Goal: Information Seeking & Learning: Learn about a topic

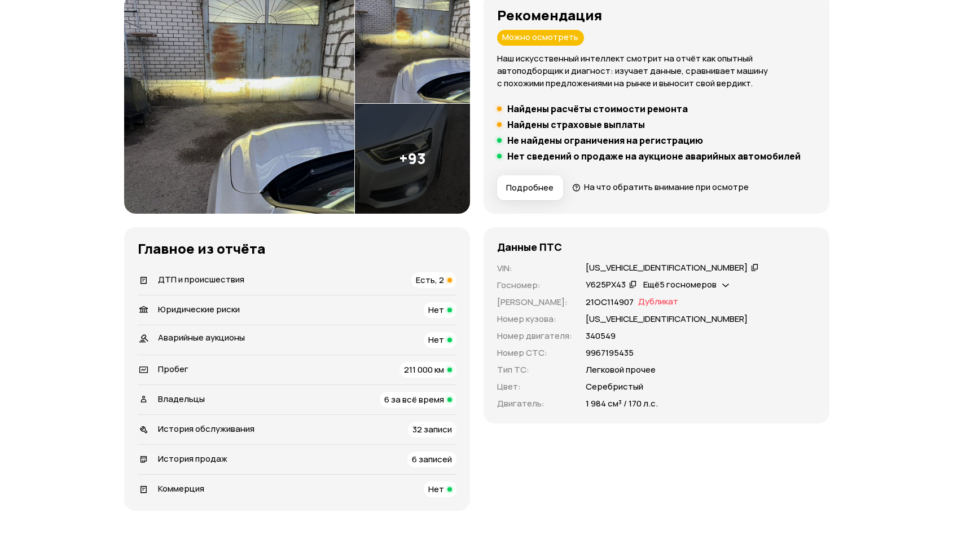
scroll to position [169, 0]
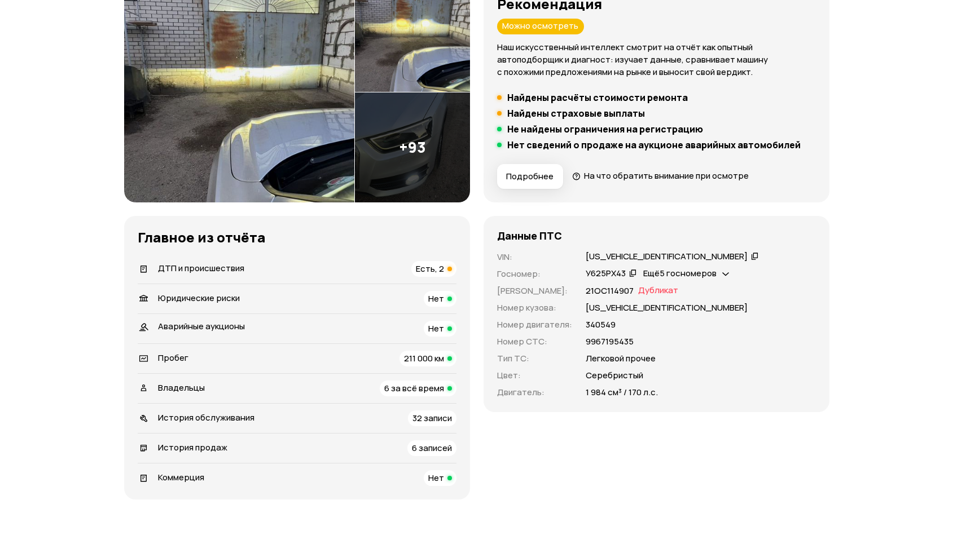
click at [726, 275] on icon at bounding box center [725, 272] width 7 height 11
click at [726, 271] on icon at bounding box center [725, 272] width 7 height 11
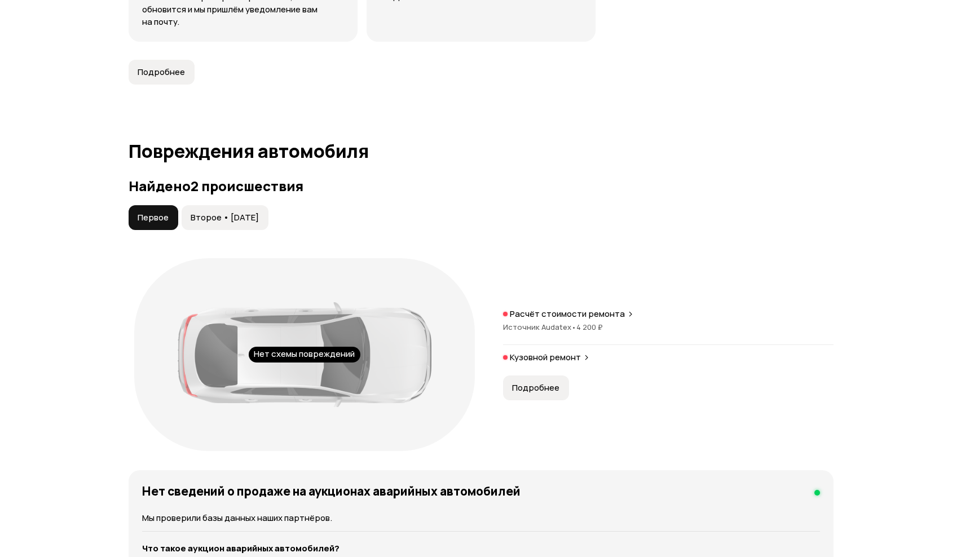
scroll to position [1072, 0]
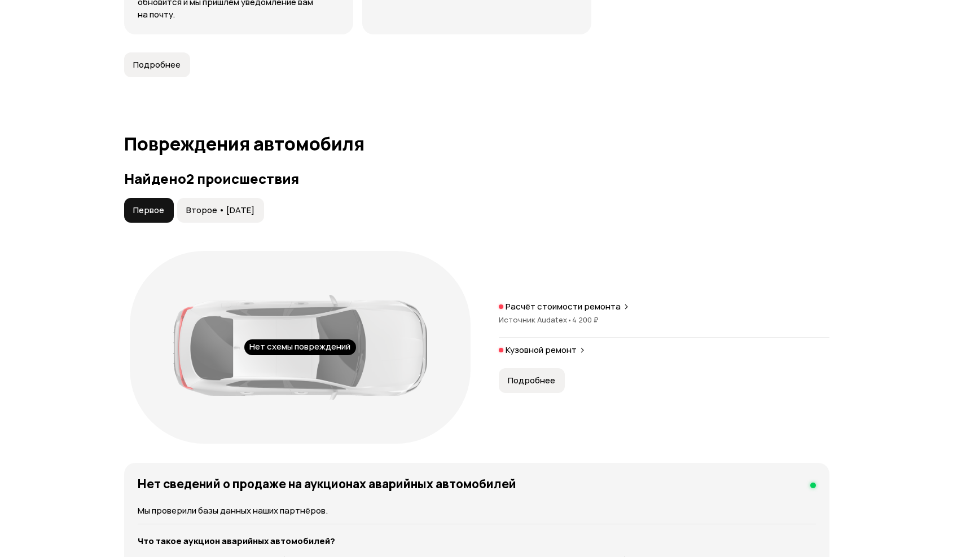
click at [170, 75] on button "Подробнее" at bounding box center [157, 64] width 66 height 25
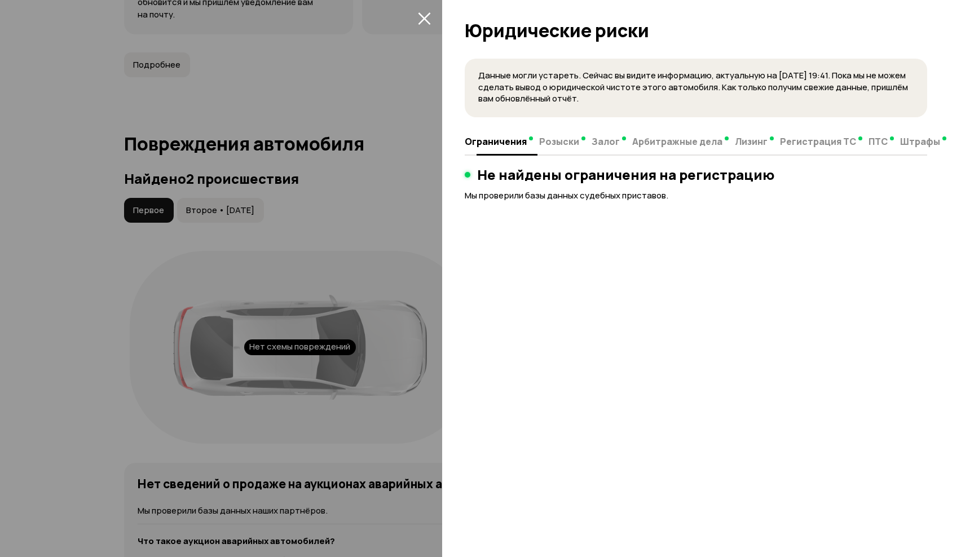
drag, startPoint x: 563, startPoint y: 144, endPoint x: 605, endPoint y: 148, distance: 42.5
click at [565, 144] on span "Розыски" at bounding box center [559, 141] width 40 height 11
drag, startPoint x: 607, startPoint y: 146, endPoint x: 665, endPoint y: 143, distance: 58.2
click at [608, 146] on span "Залог" at bounding box center [606, 141] width 28 height 11
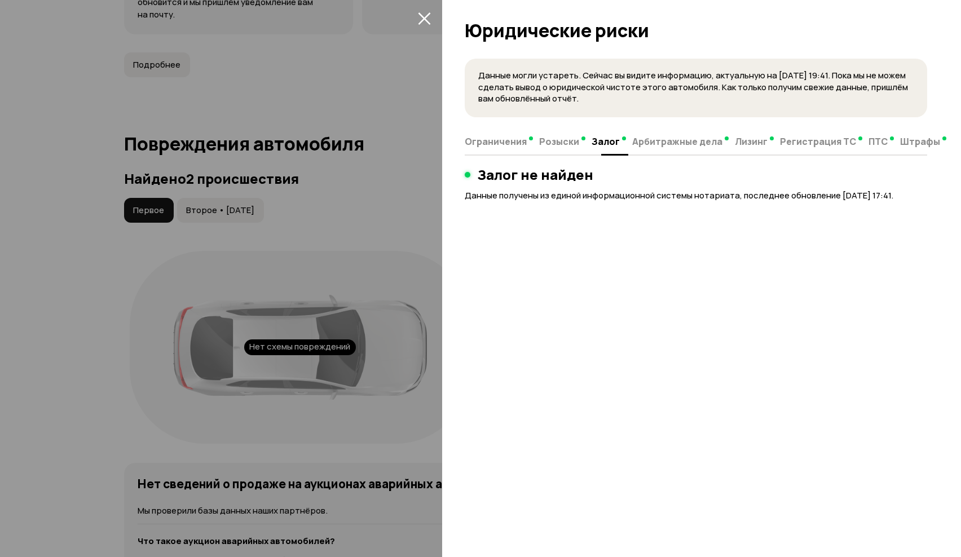
drag, startPoint x: 666, startPoint y: 143, endPoint x: 754, endPoint y: 143, distance: 88.0
click at [671, 143] on span "Арбитражные дела" at bounding box center [677, 141] width 90 height 11
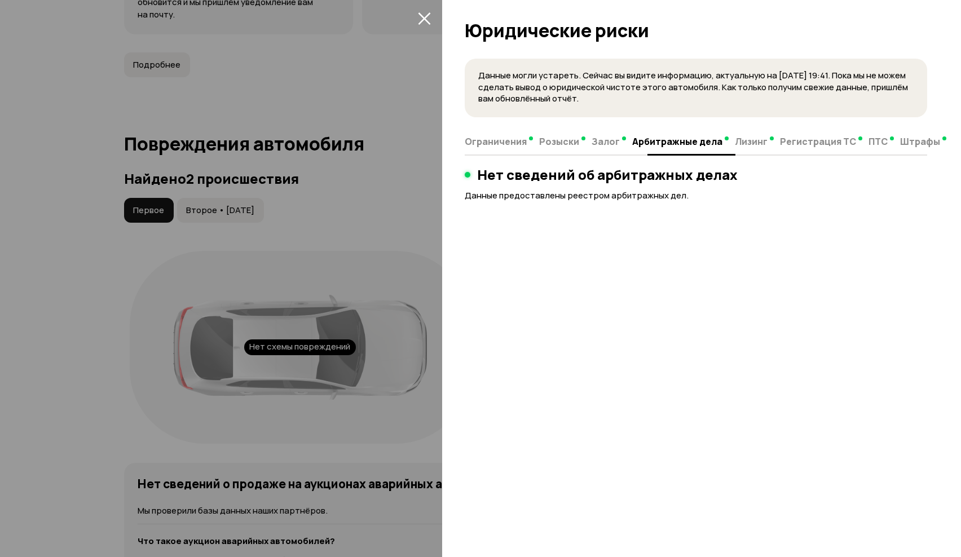
drag, startPoint x: 782, startPoint y: 142, endPoint x: 859, endPoint y: 142, distance: 77.8
click at [796, 142] on span "Регистрация ТС" at bounding box center [818, 141] width 76 height 11
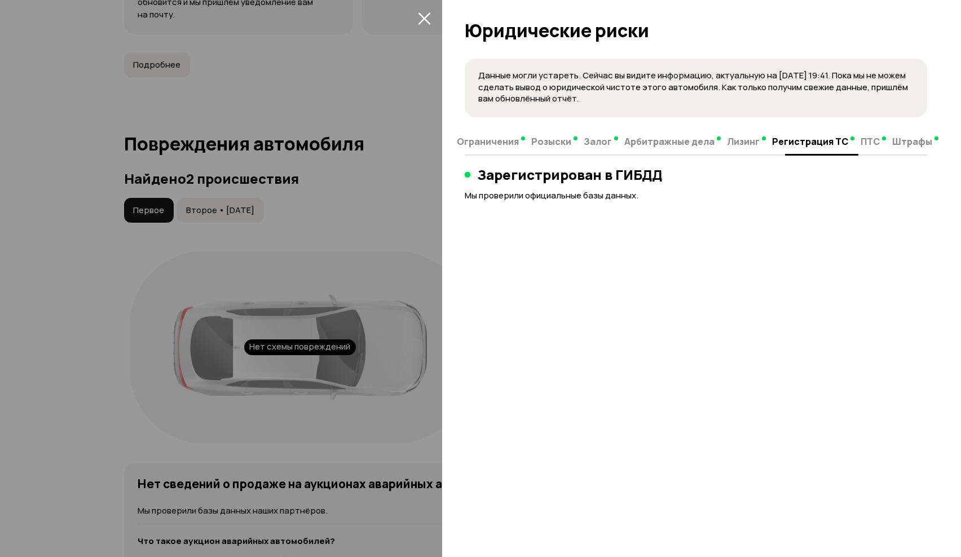
drag, startPoint x: 888, startPoint y: 142, endPoint x: 872, endPoint y: 144, distance: 16.0
click at [892, 142] on span "Штрафы" at bounding box center [912, 141] width 40 height 11
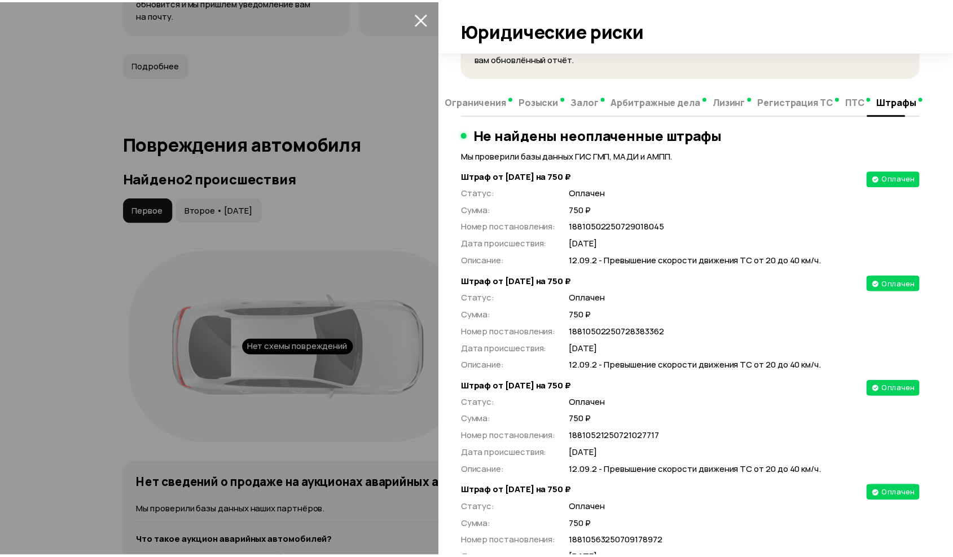
scroll to position [0, 0]
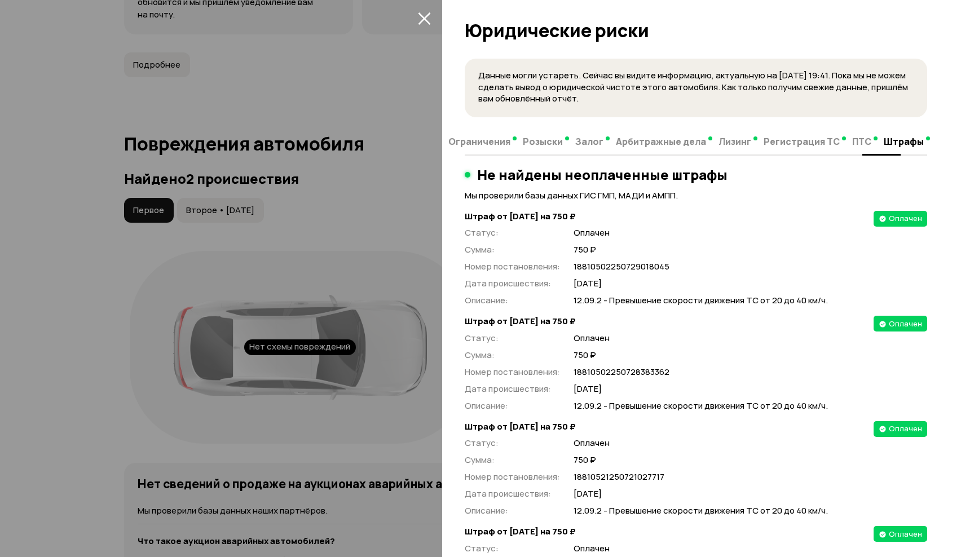
click at [858, 138] on span "ПТС" at bounding box center [861, 141] width 19 height 11
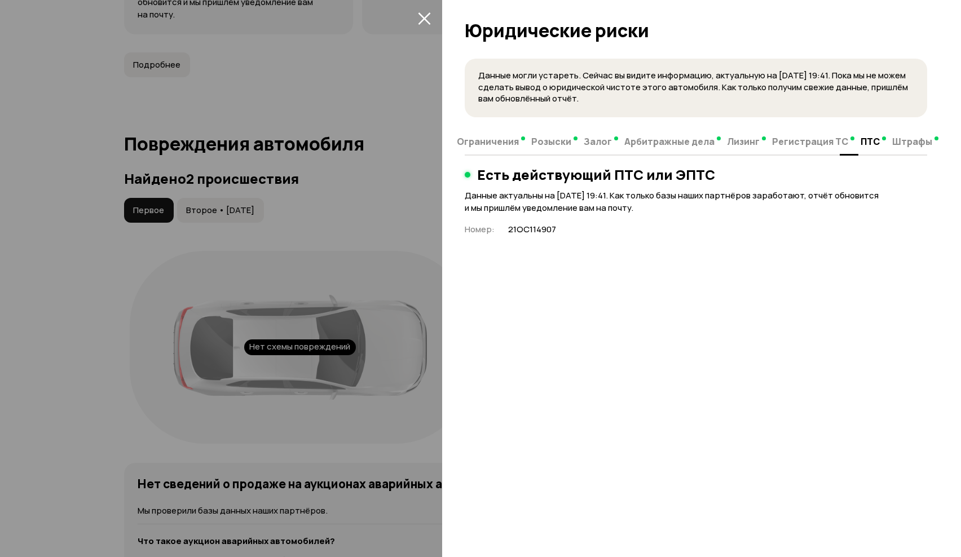
click at [818, 142] on span "Регистрация ТС" at bounding box center [810, 141] width 76 height 11
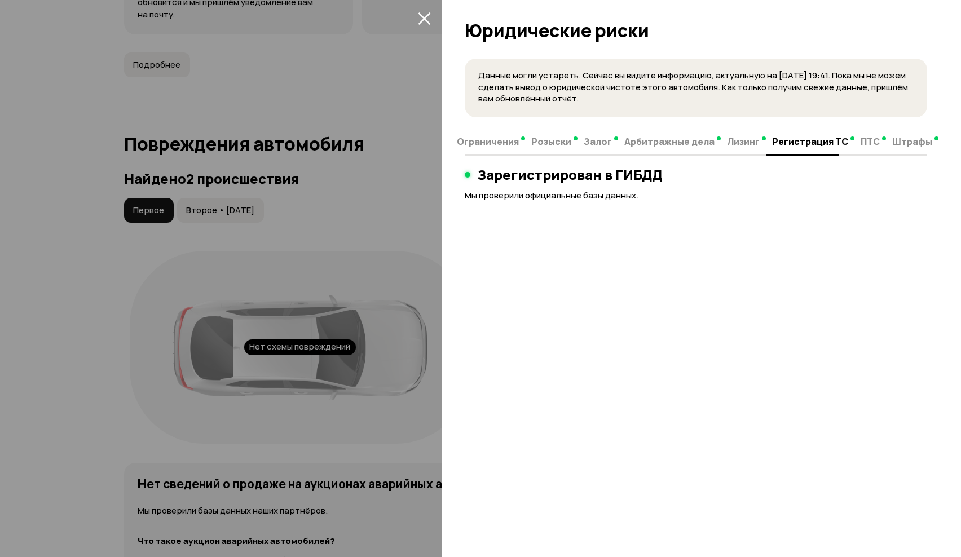
click at [731, 148] on button "Лизинг" at bounding box center [746, 141] width 45 height 22
click at [690, 145] on span "Арбитражные дела" at bounding box center [669, 141] width 90 height 11
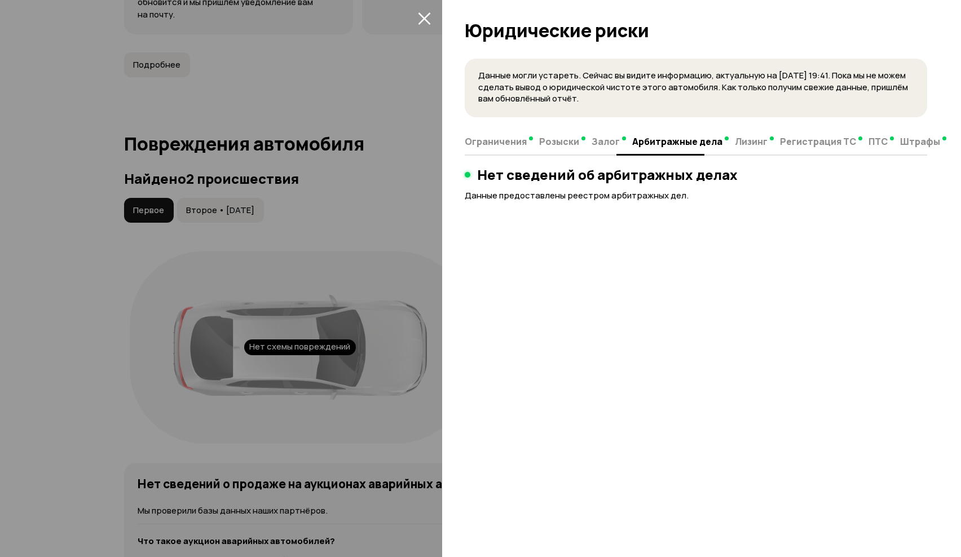
click at [616, 143] on span "Залог" at bounding box center [606, 141] width 28 height 11
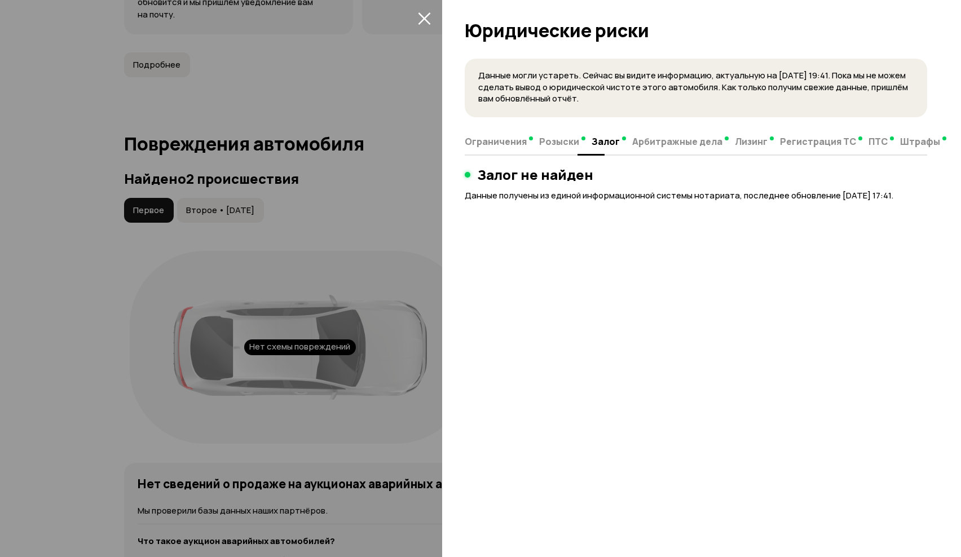
drag, startPoint x: 564, startPoint y: 142, endPoint x: 553, endPoint y: 142, distance: 10.7
click at [562, 142] on span "Розыски" at bounding box center [559, 141] width 40 height 11
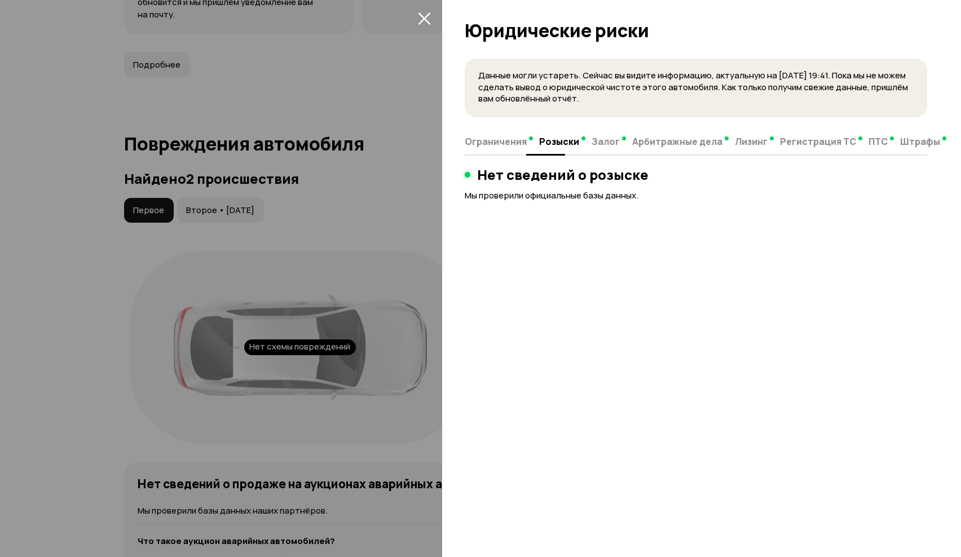
click at [498, 142] on span "Ограничения" at bounding box center [496, 141] width 62 height 11
click at [346, 178] on div at bounding box center [480, 278] width 961 height 557
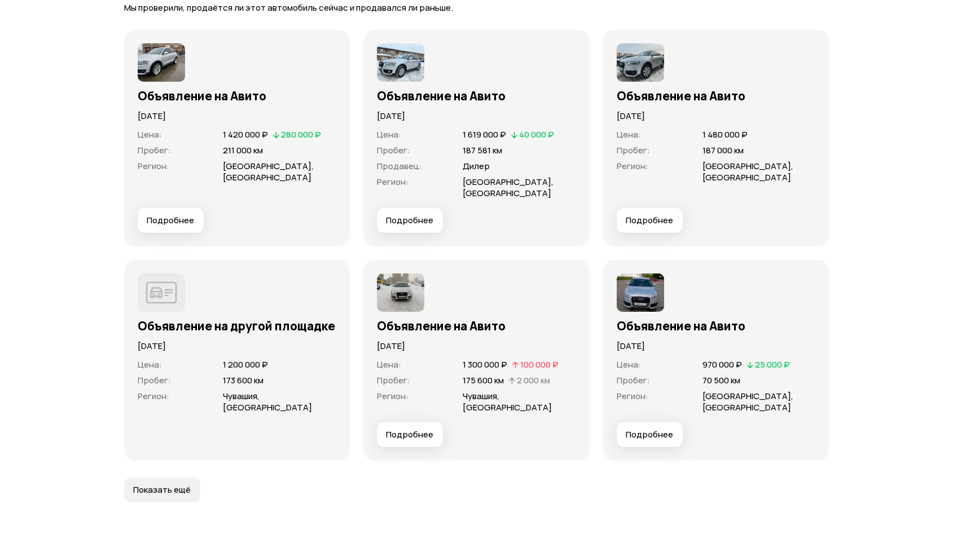
scroll to position [3553, 0]
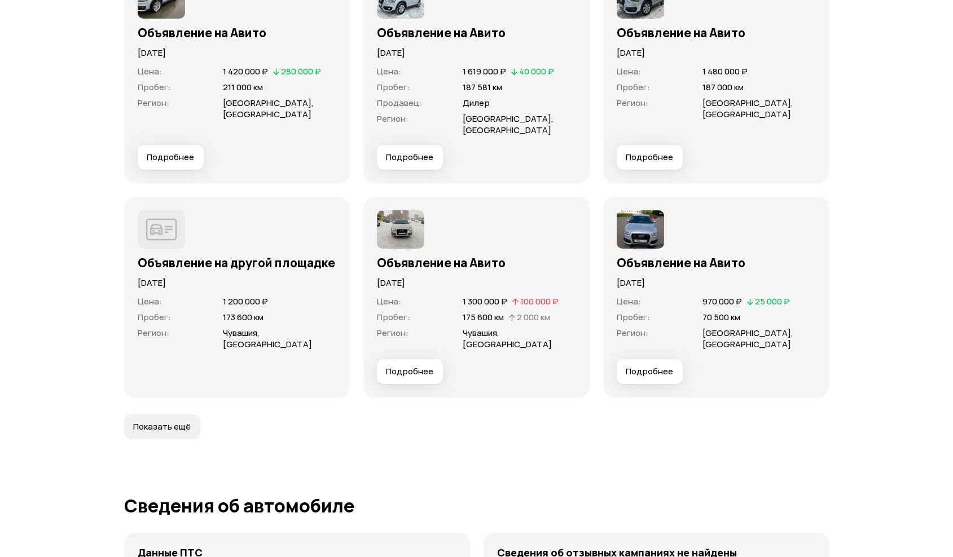
click at [661, 366] on span "Подробнее" at bounding box center [648, 371] width 47 height 11
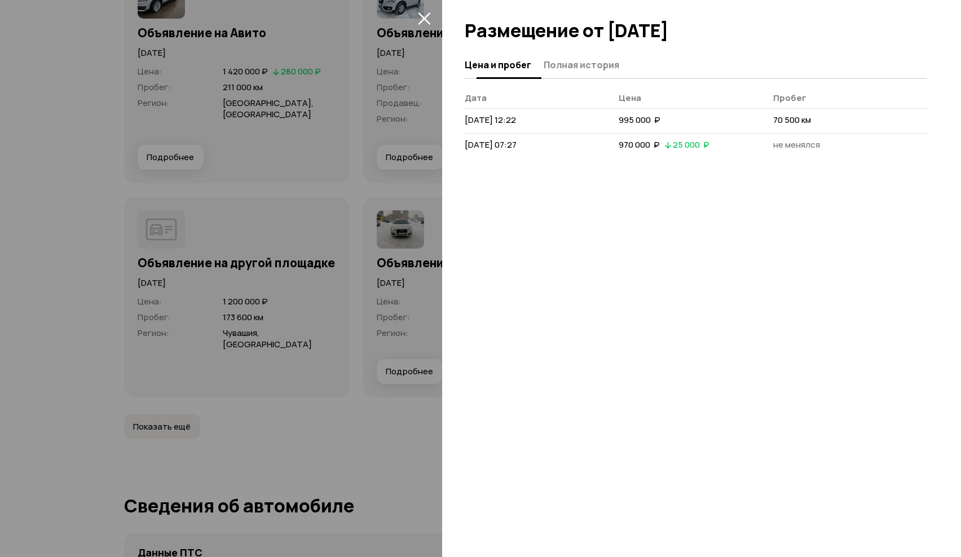
click at [564, 60] on span "Полная история" at bounding box center [582, 64] width 76 height 11
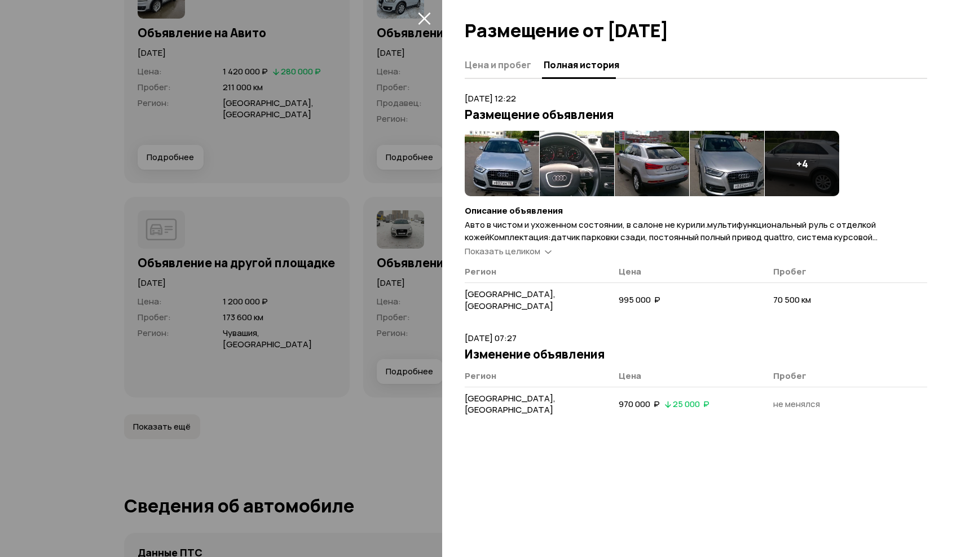
click at [530, 258] on article "[DATE] 12:22 Размещение объявления + 4 Описание объявления Авто в чистом и ухож…" at bounding box center [696, 205] width 462 height 227
click at [527, 253] on span "Показать целиком" at bounding box center [503, 251] width 76 height 12
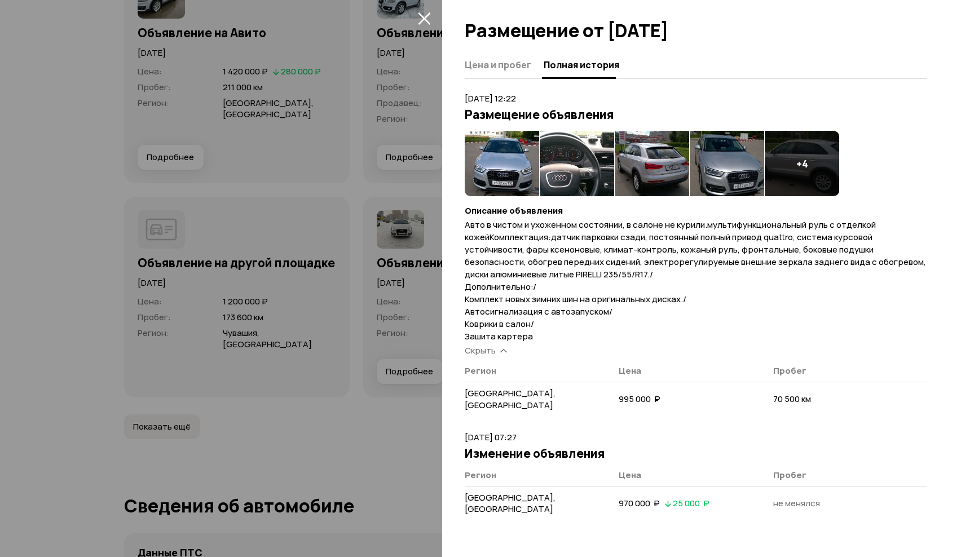
click at [380, 415] on div at bounding box center [480, 278] width 961 height 557
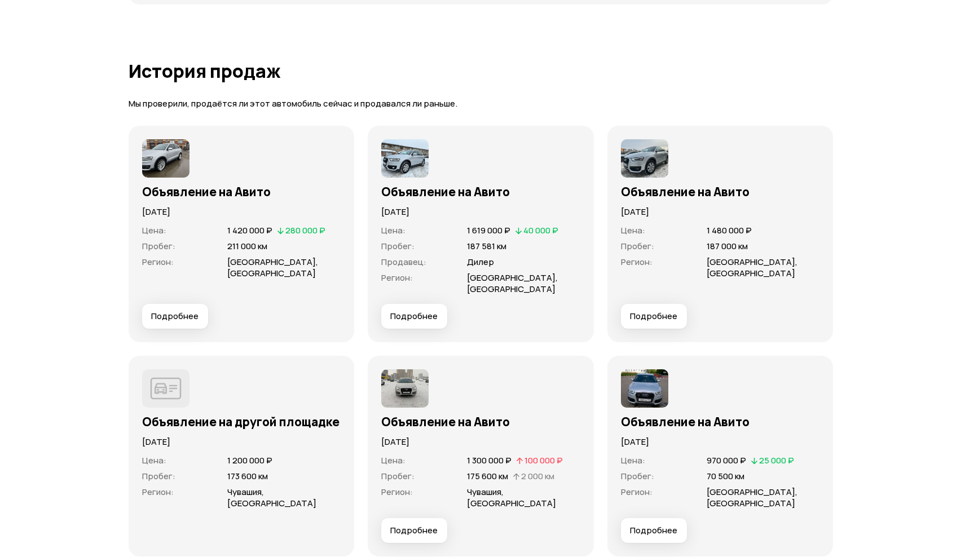
scroll to position [3384, 0]
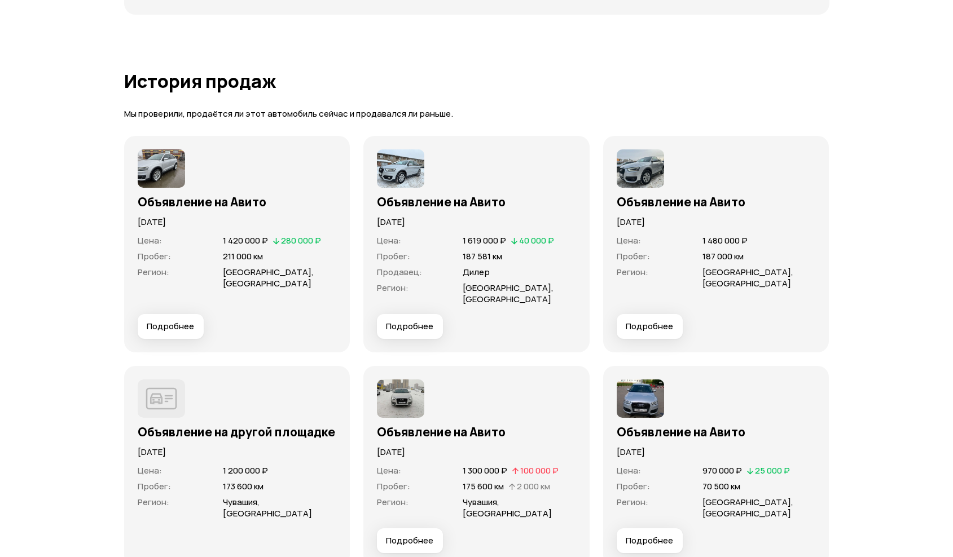
click at [417, 321] on span "Подробнее" at bounding box center [409, 326] width 47 height 11
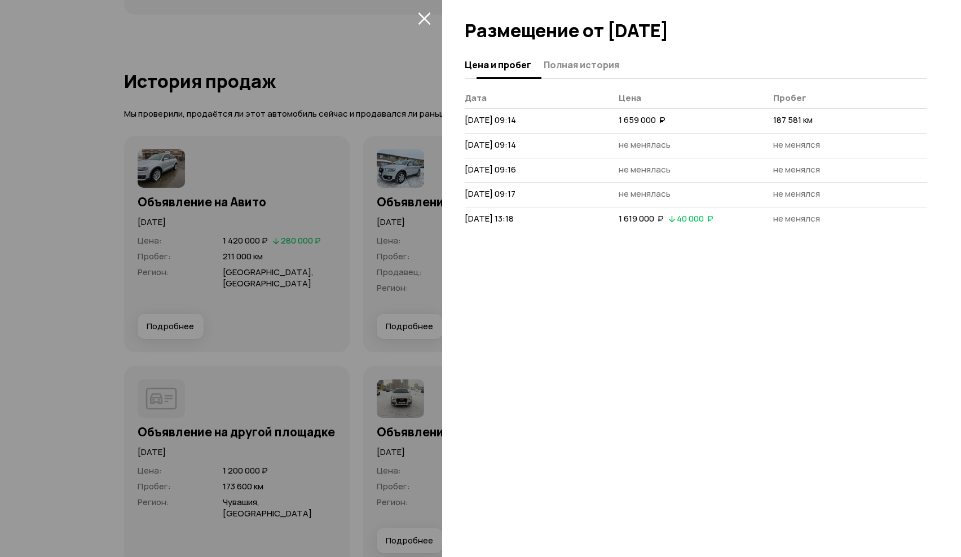
click at [580, 67] on span "Полная история" at bounding box center [582, 64] width 76 height 11
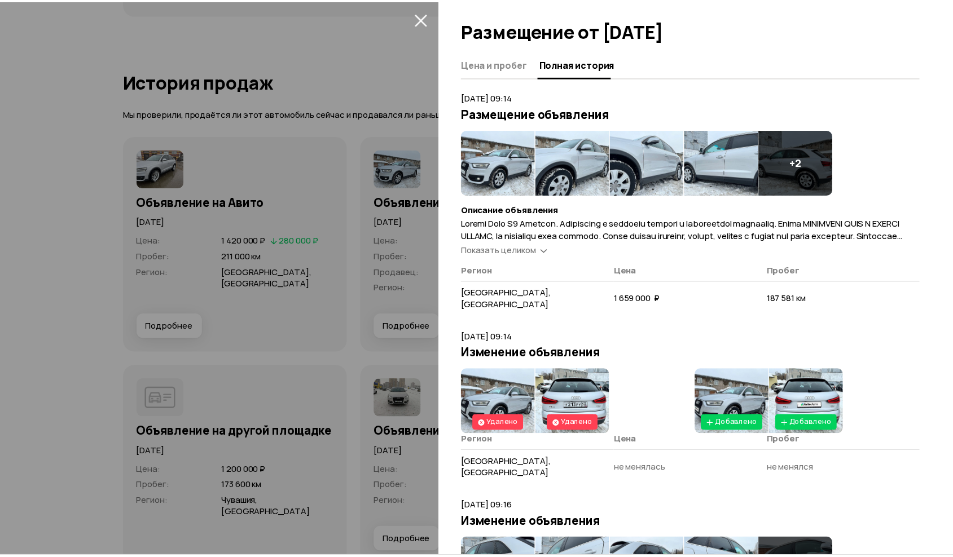
scroll to position [0, 0]
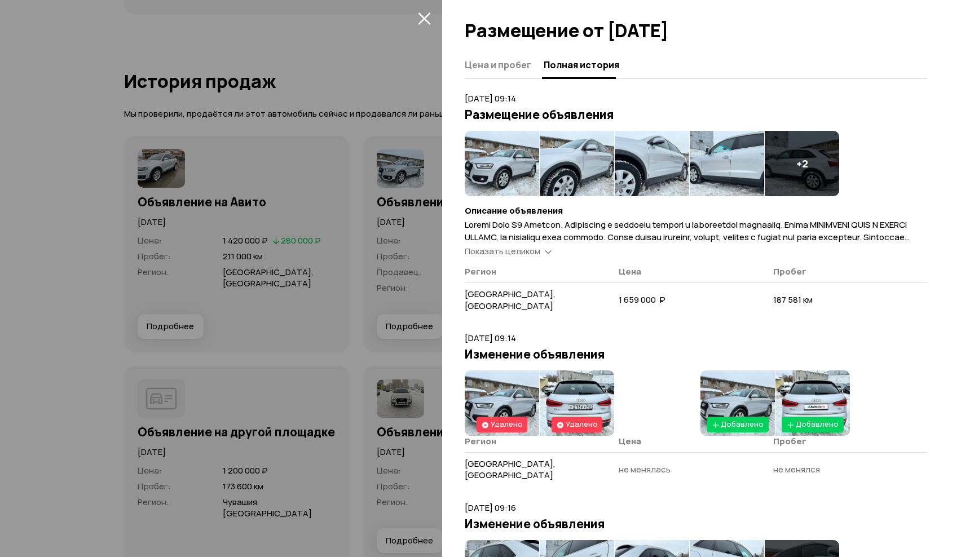
click at [530, 245] on span "Показать целиком" at bounding box center [503, 251] width 76 height 12
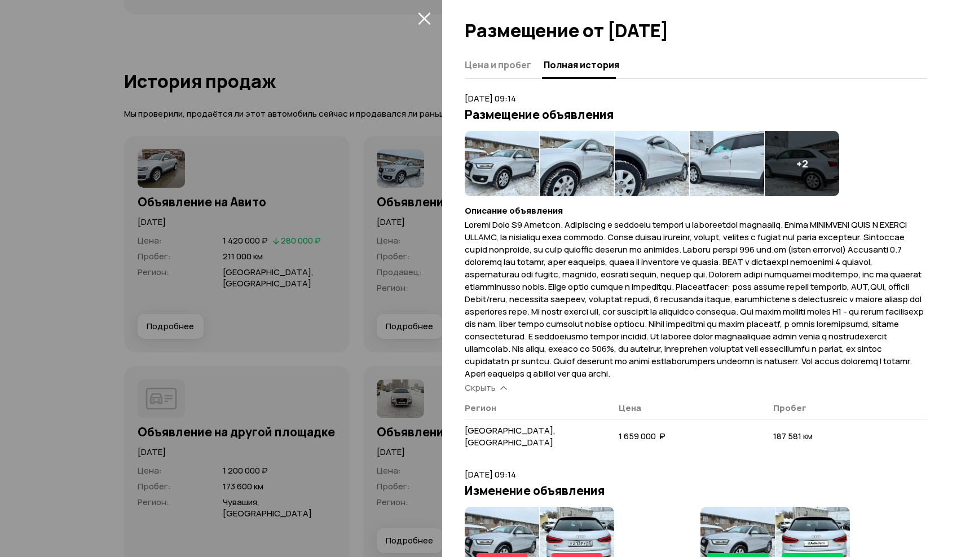
click at [104, 203] on div at bounding box center [480, 278] width 961 height 557
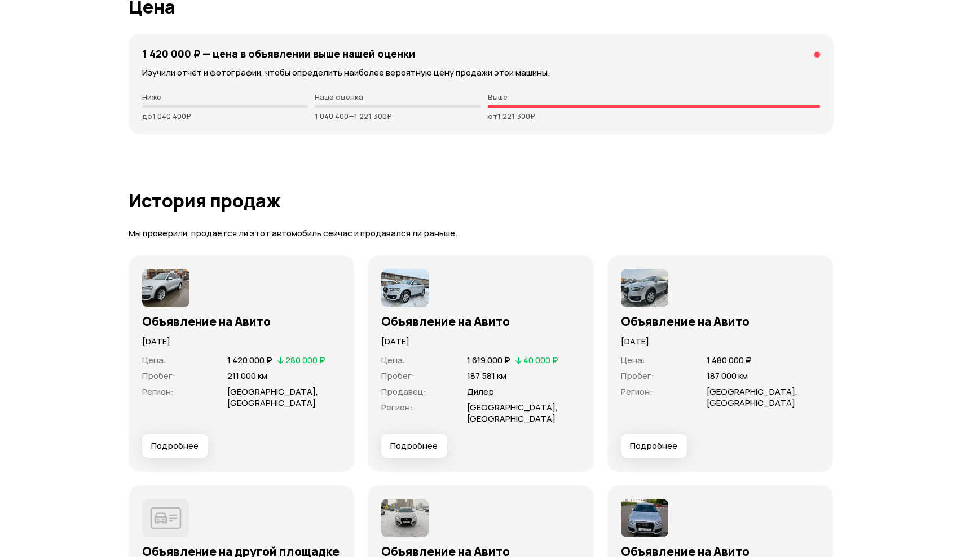
scroll to position [3497, 0]
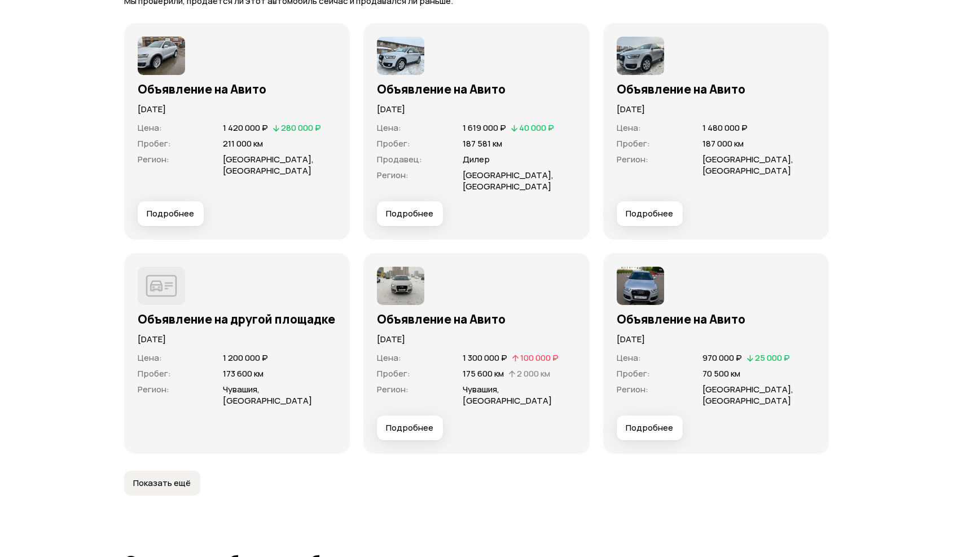
click at [645, 208] on span "Подробнее" at bounding box center [648, 213] width 47 height 11
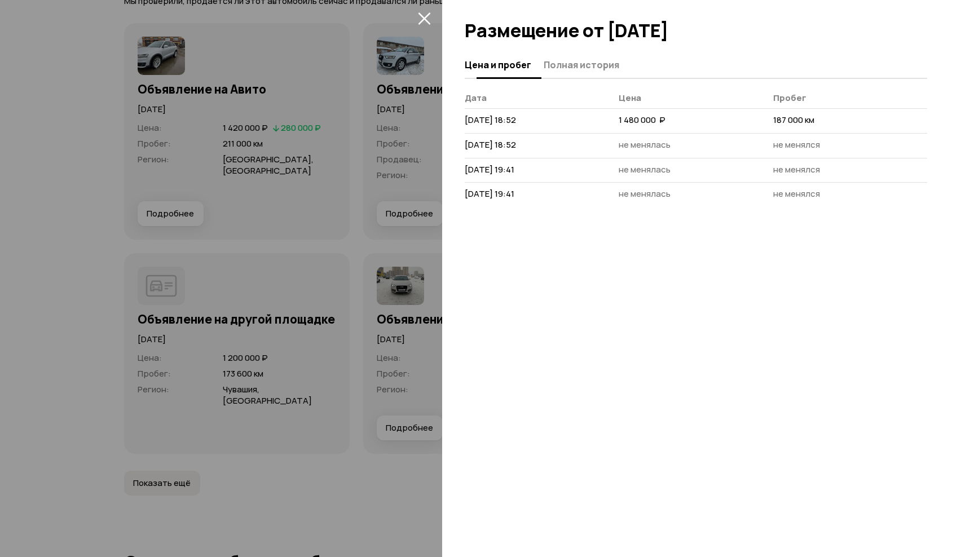
click at [587, 64] on span "Полная история" at bounding box center [582, 64] width 76 height 11
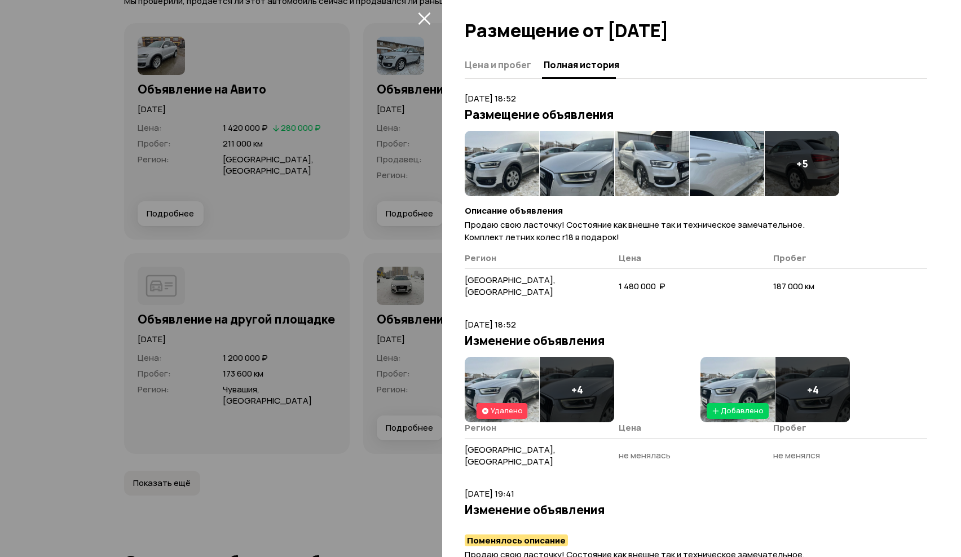
click at [503, 178] on img at bounding box center [502, 163] width 74 height 65
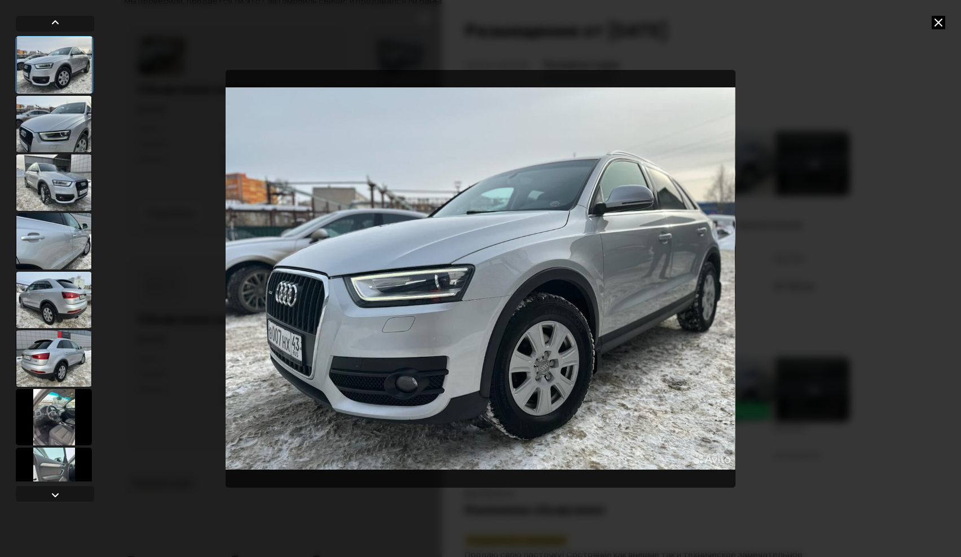
click at [45, 114] on div at bounding box center [54, 124] width 76 height 56
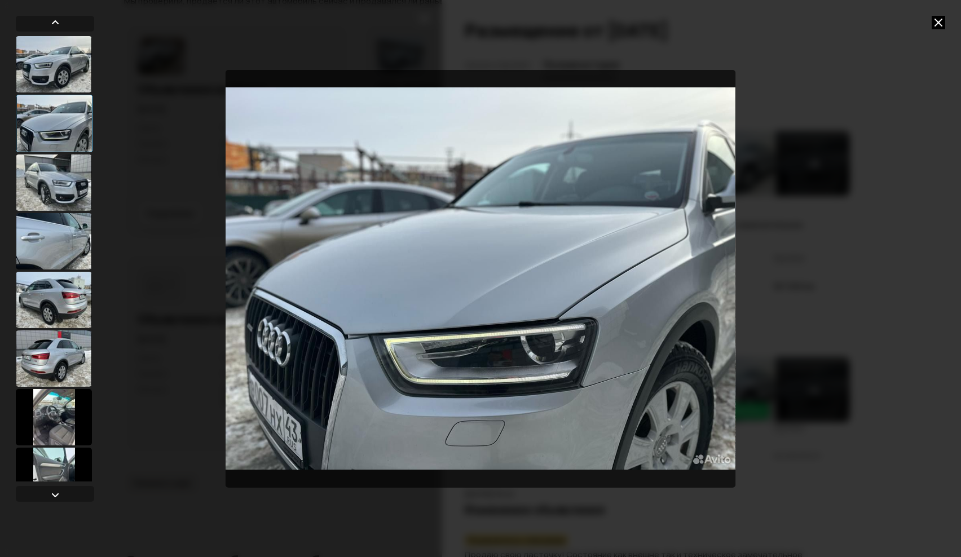
click at [51, 175] on div at bounding box center [54, 183] width 76 height 56
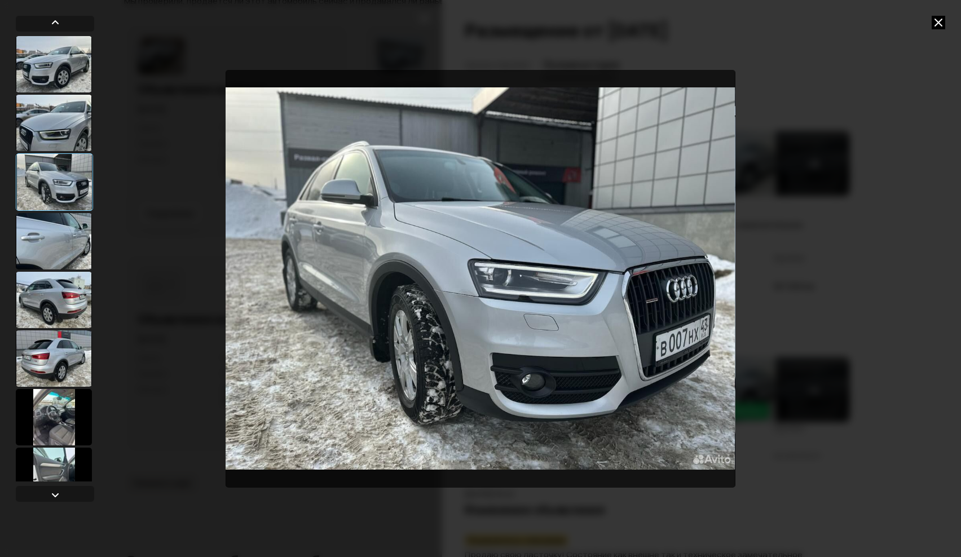
click at [53, 236] on div at bounding box center [54, 241] width 76 height 56
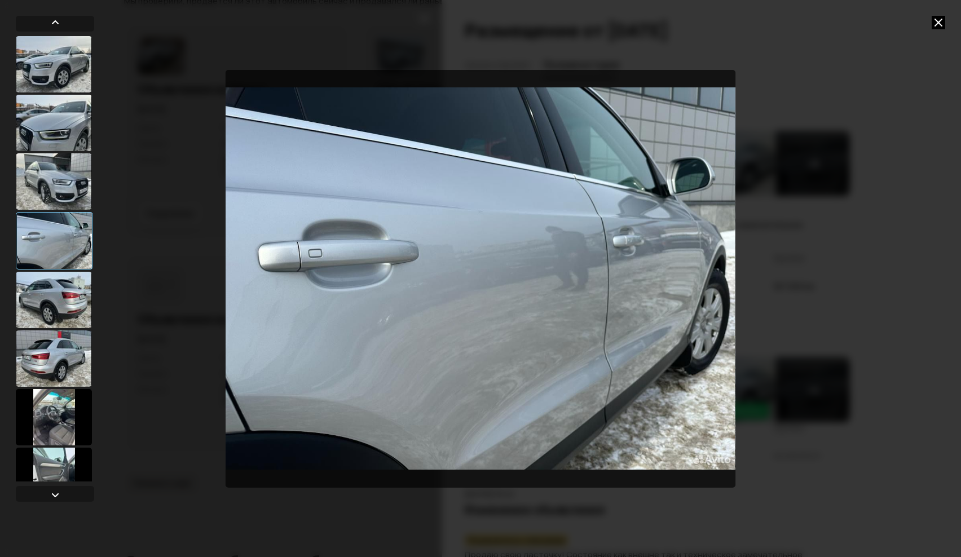
click at [52, 306] on div at bounding box center [54, 300] width 76 height 56
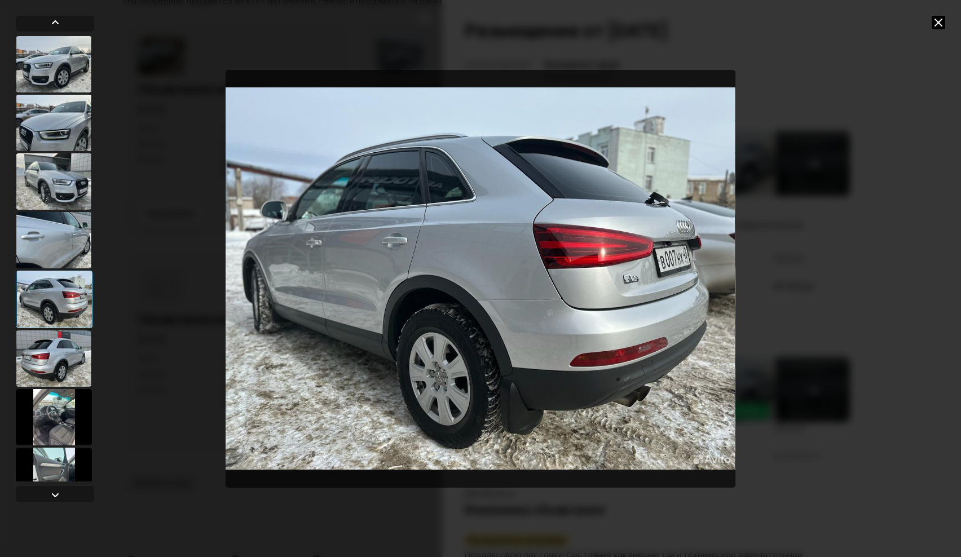
click at [54, 365] on div at bounding box center [54, 358] width 76 height 56
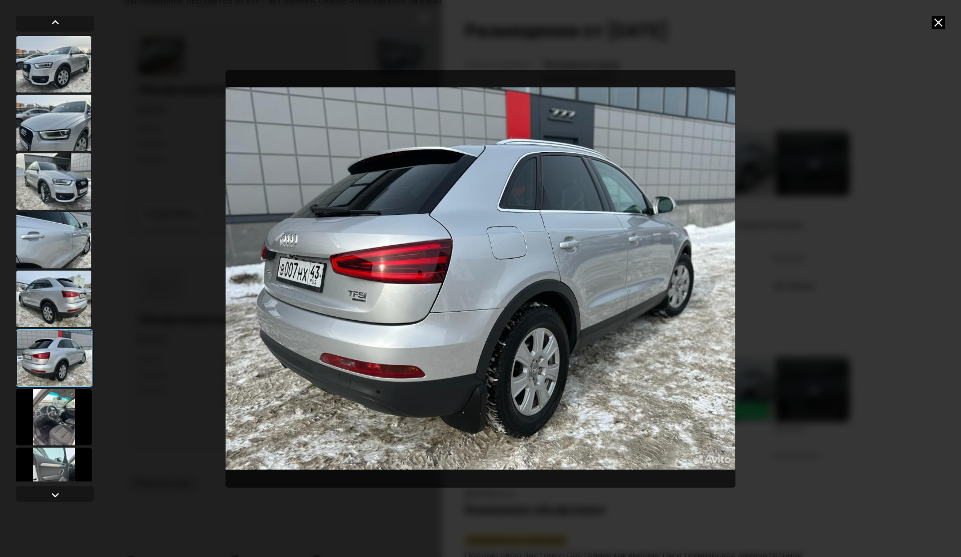
click at [58, 409] on div at bounding box center [54, 417] width 76 height 56
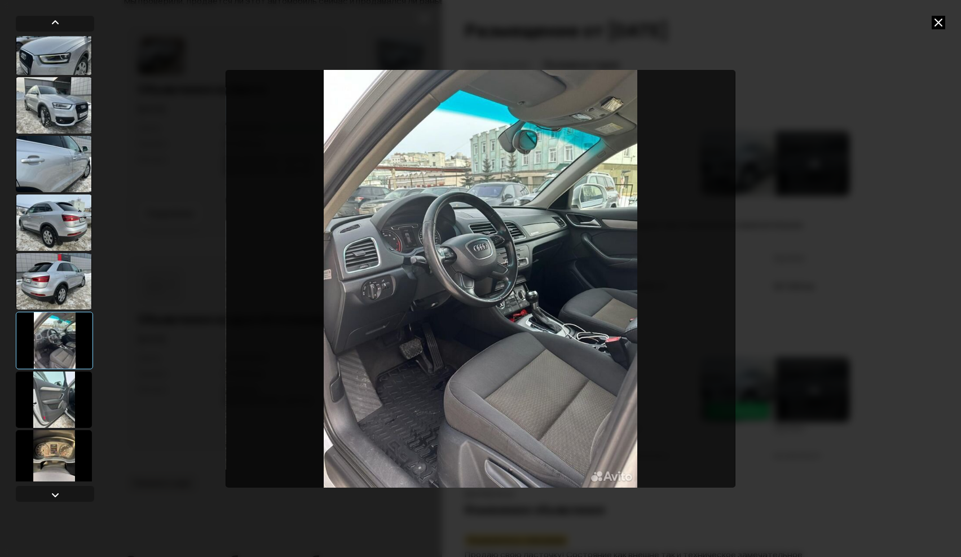
scroll to position [113, 0]
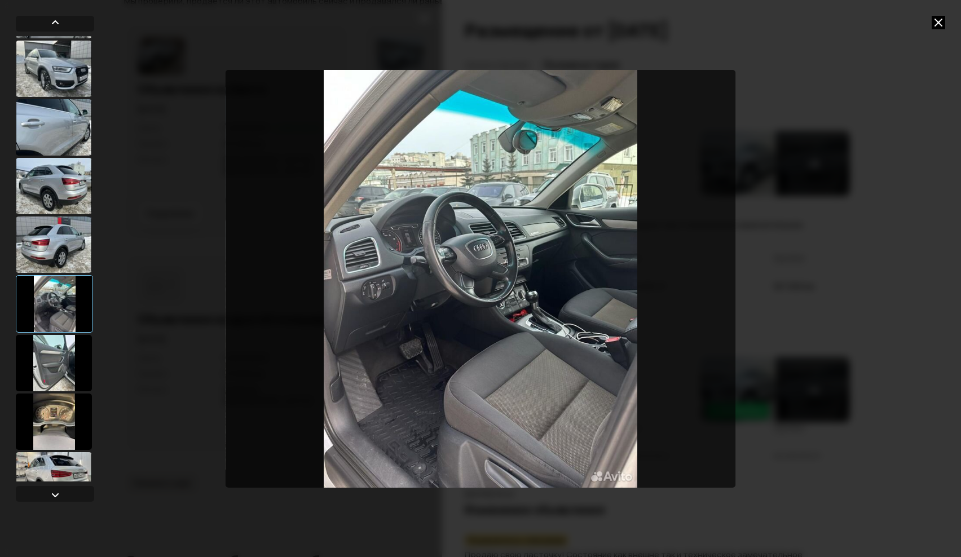
click at [61, 369] on div at bounding box center [54, 363] width 76 height 56
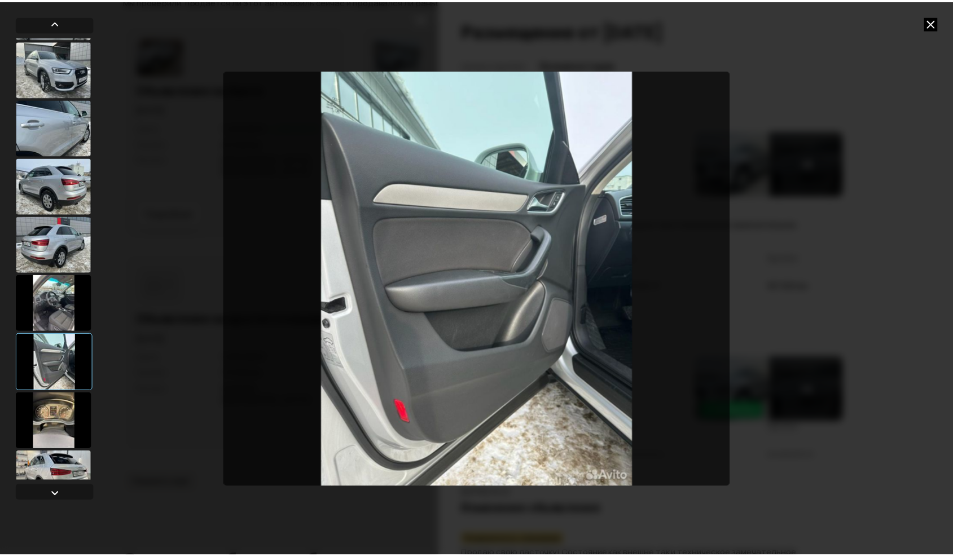
scroll to position [142, 0]
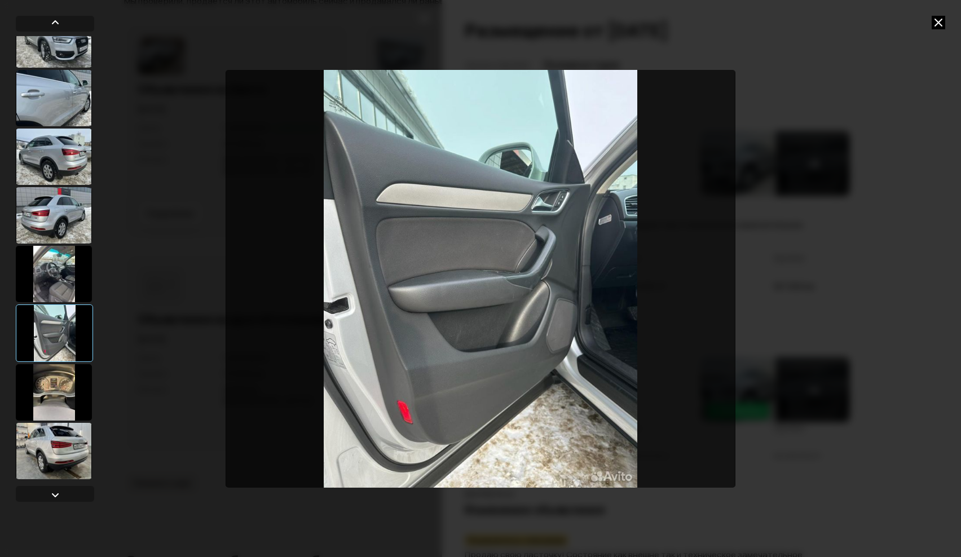
click at [59, 384] on div at bounding box center [54, 392] width 76 height 56
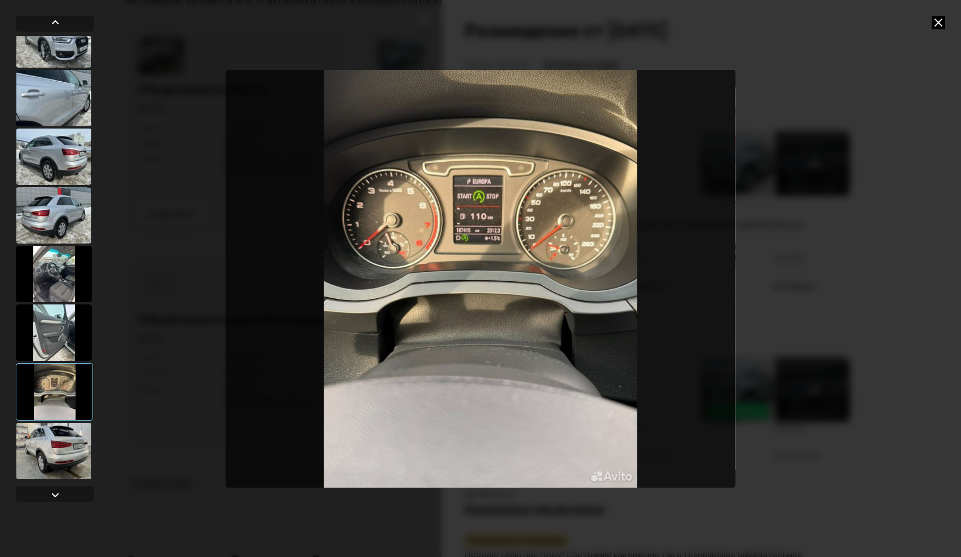
click at [59, 437] on div at bounding box center [54, 451] width 76 height 56
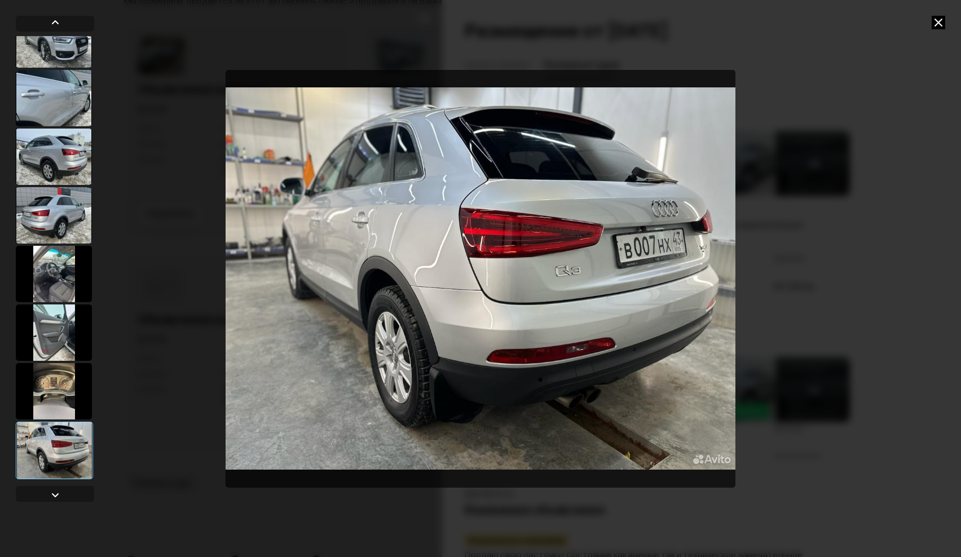
click at [938, 21] on icon at bounding box center [939, 23] width 14 height 14
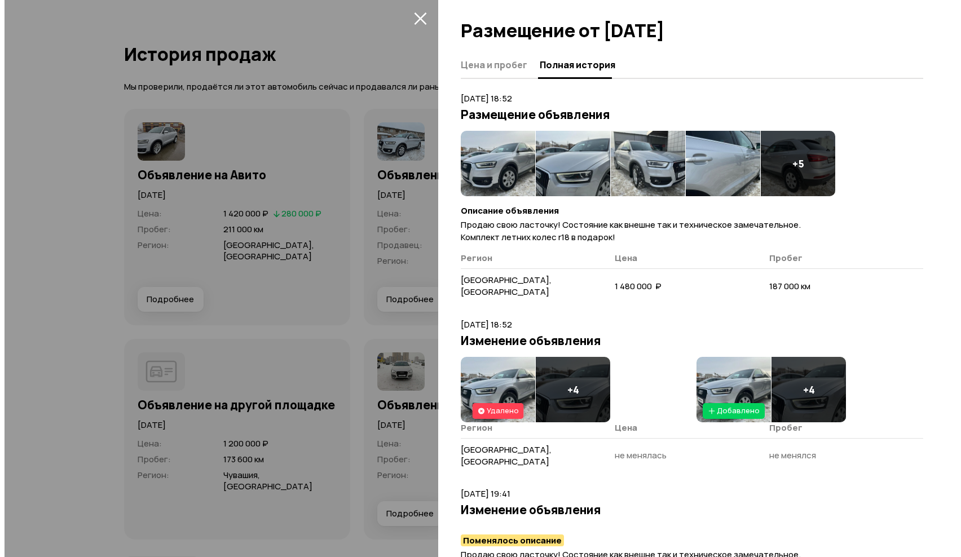
scroll to position [3384, 0]
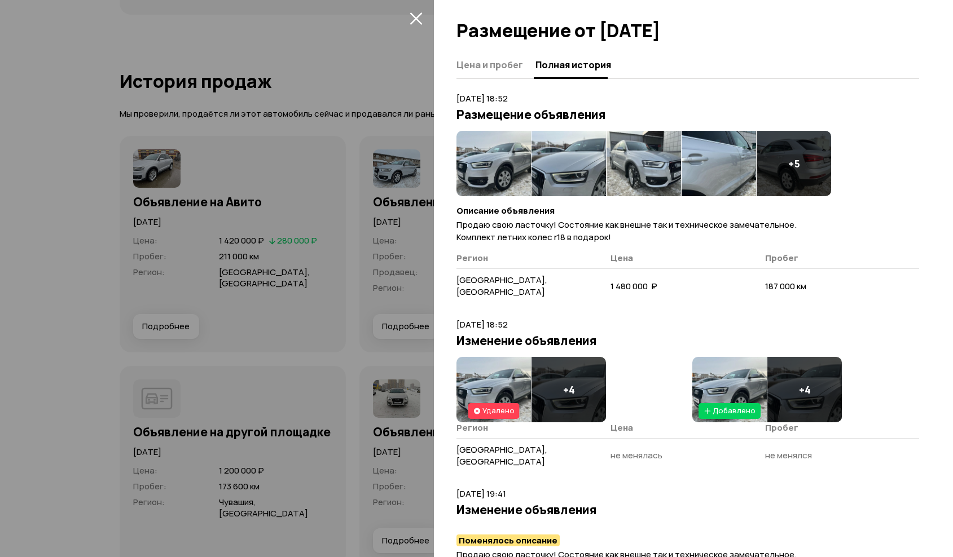
click at [415, 15] on icon "закрыть" at bounding box center [415, 18] width 13 height 13
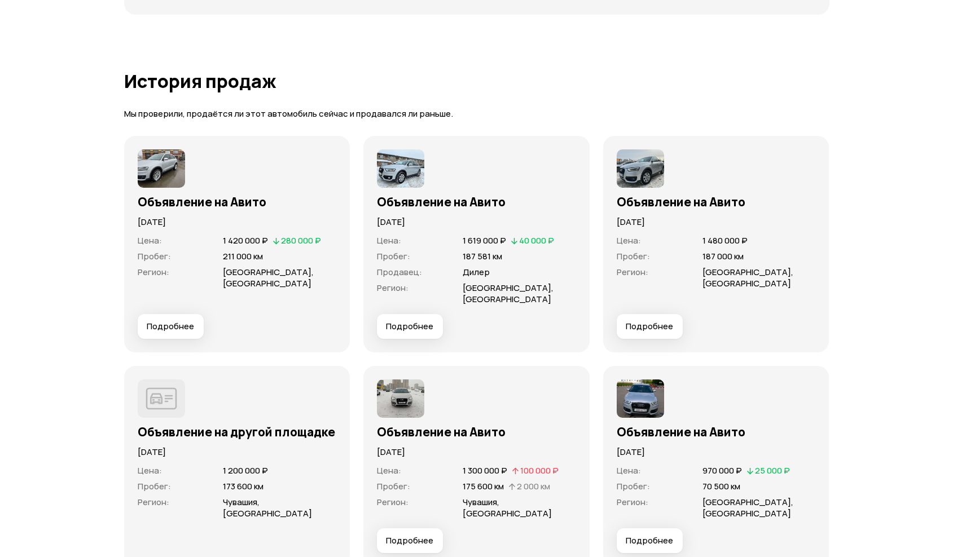
click at [426, 321] on span "Подробнее" at bounding box center [409, 326] width 47 height 11
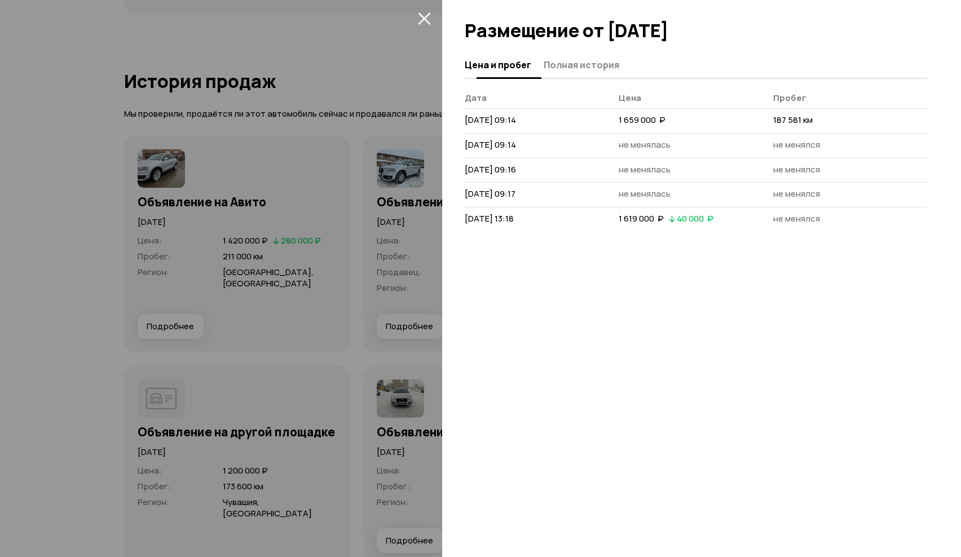
click at [587, 69] on span "Полная история" at bounding box center [582, 64] width 76 height 11
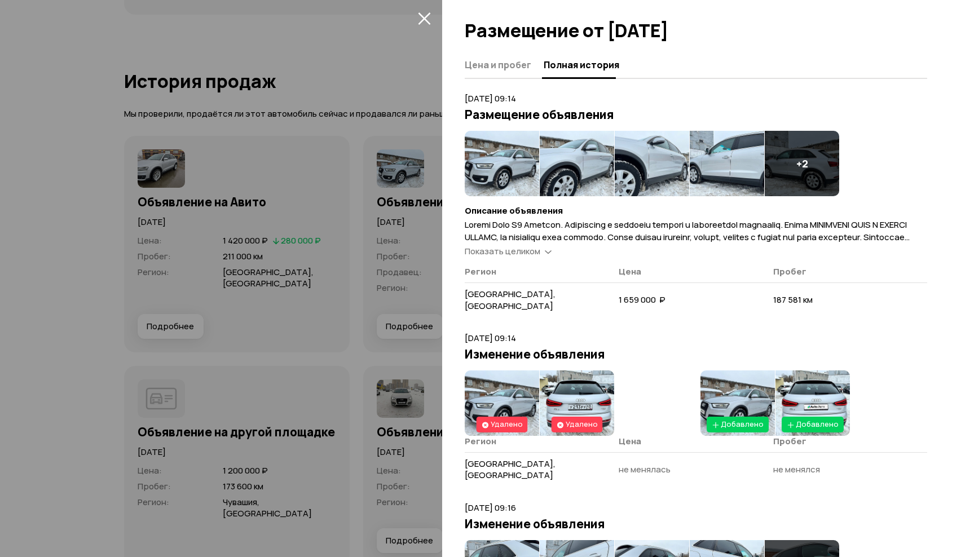
click at [529, 247] on span "Показать целиком" at bounding box center [503, 251] width 76 height 12
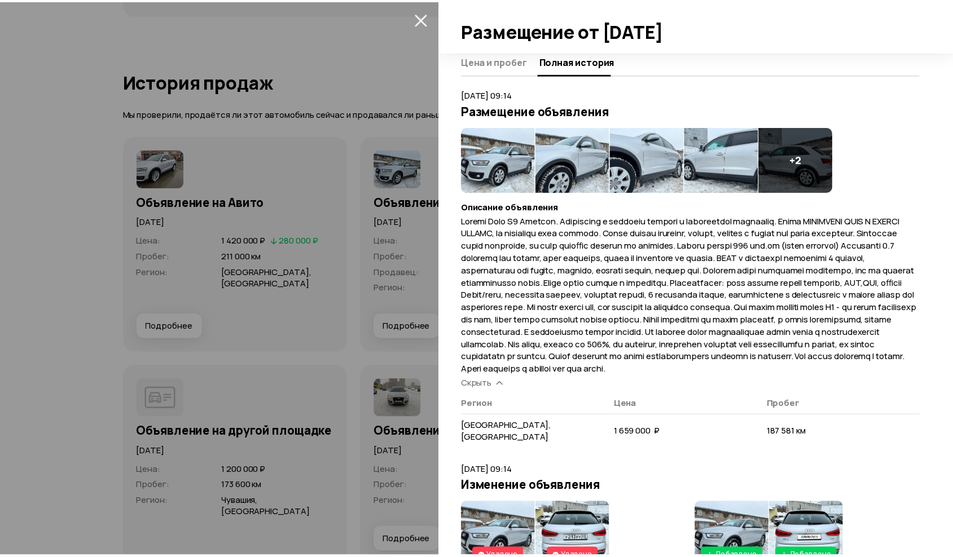
scroll to position [0, 0]
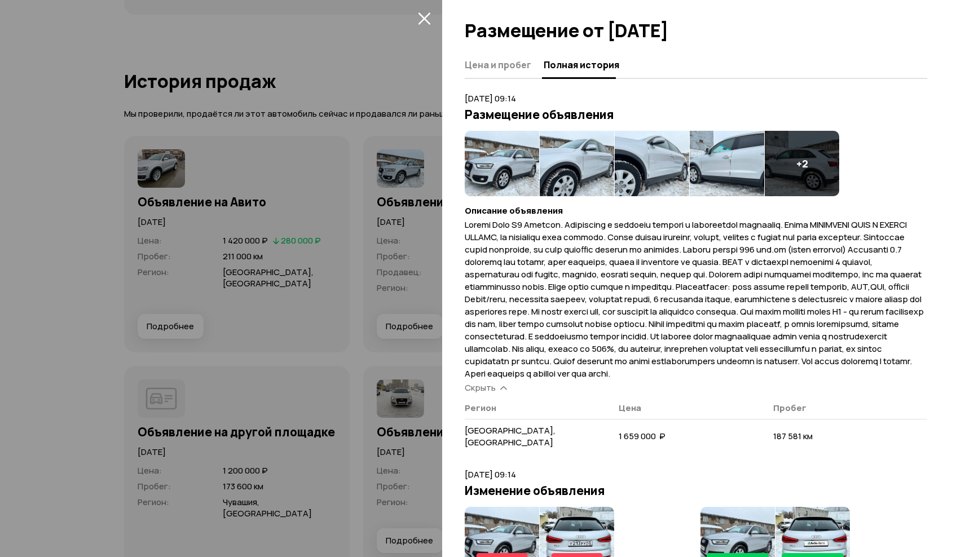
click at [427, 23] on icon "закрыть" at bounding box center [424, 18] width 13 height 13
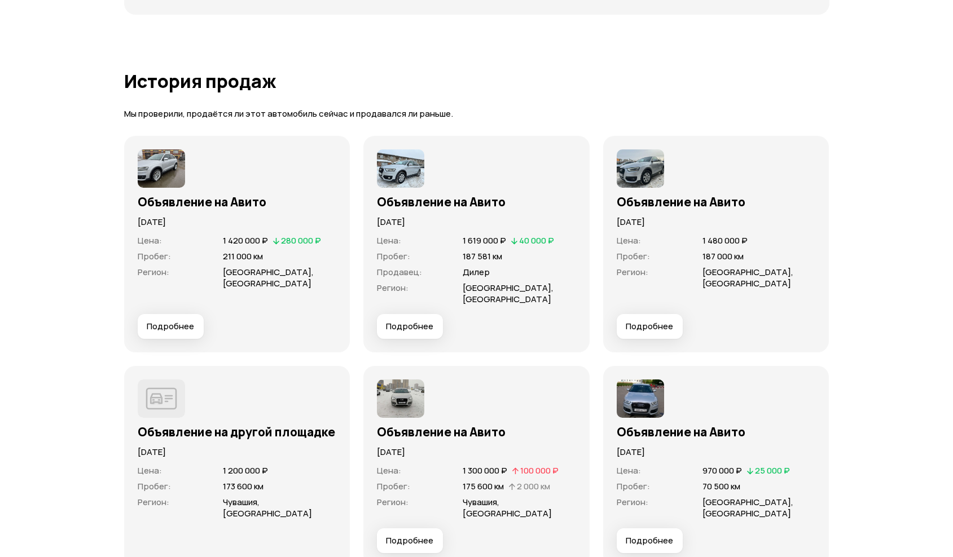
click at [191, 321] on span "Подробнее" at bounding box center [170, 326] width 47 height 11
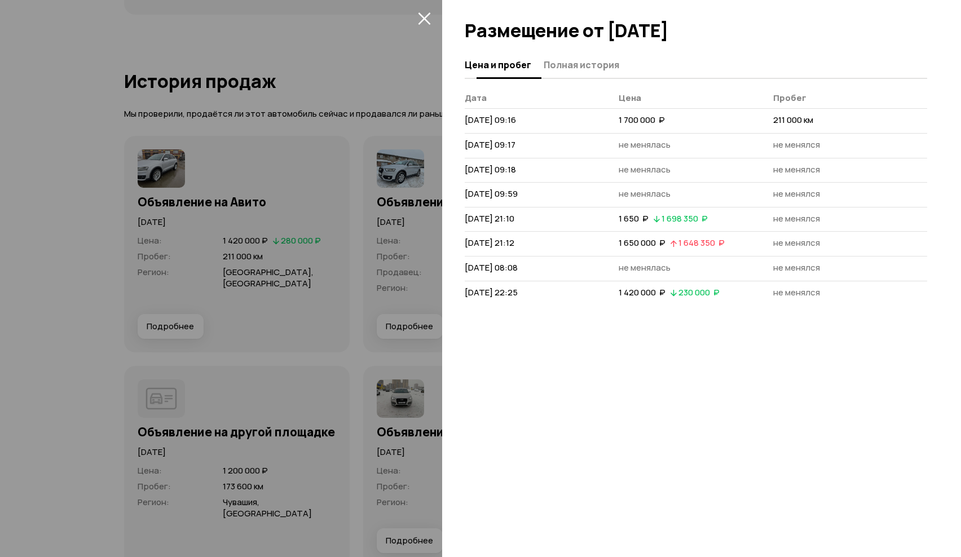
click at [595, 57] on button "Полная история" at bounding box center [579, 65] width 79 height 22
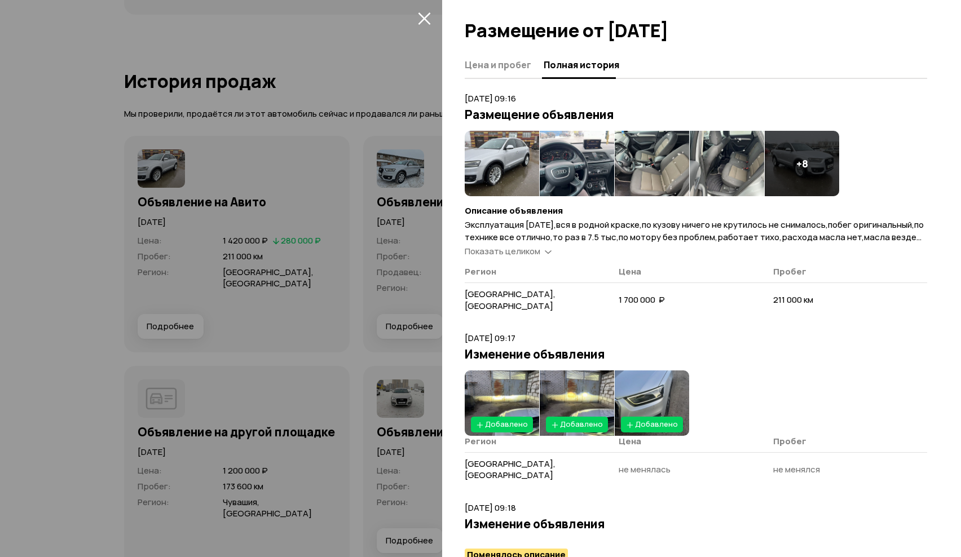
click at [523, 252] on span "Показать целиком" at bounding box center [503, 251] width 76 height 12
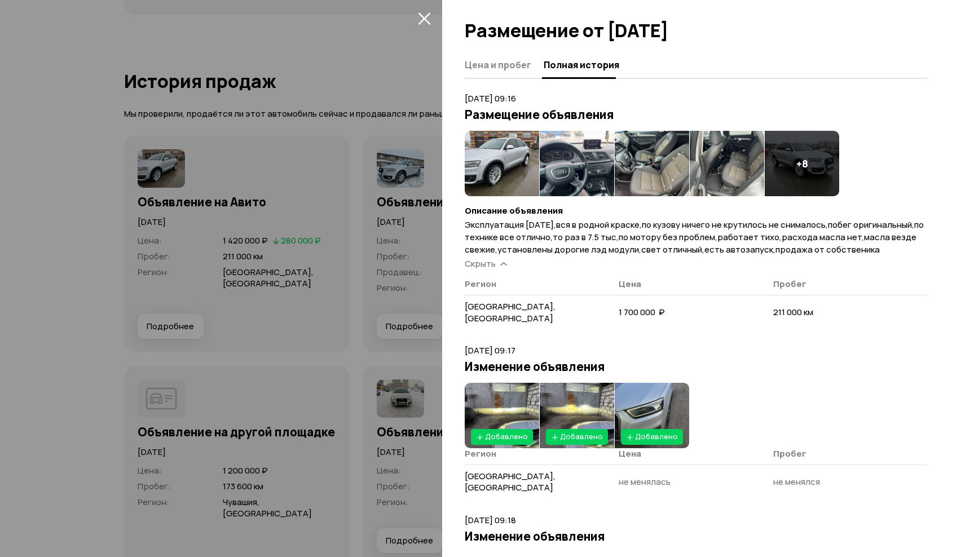
click at [425, 16] on icon "закрыть" at bounding box center [424, 18] width 13 height 13
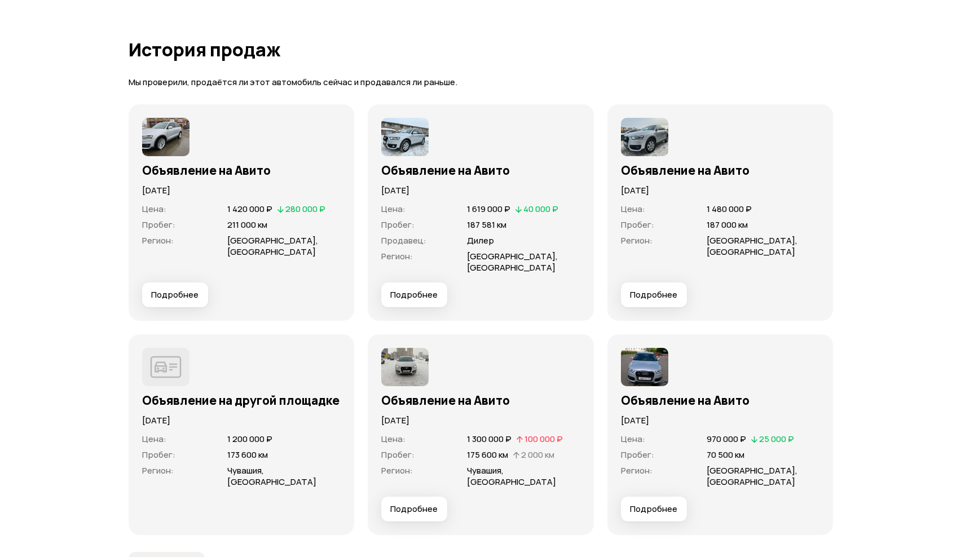
scroll to position [3440, 0]
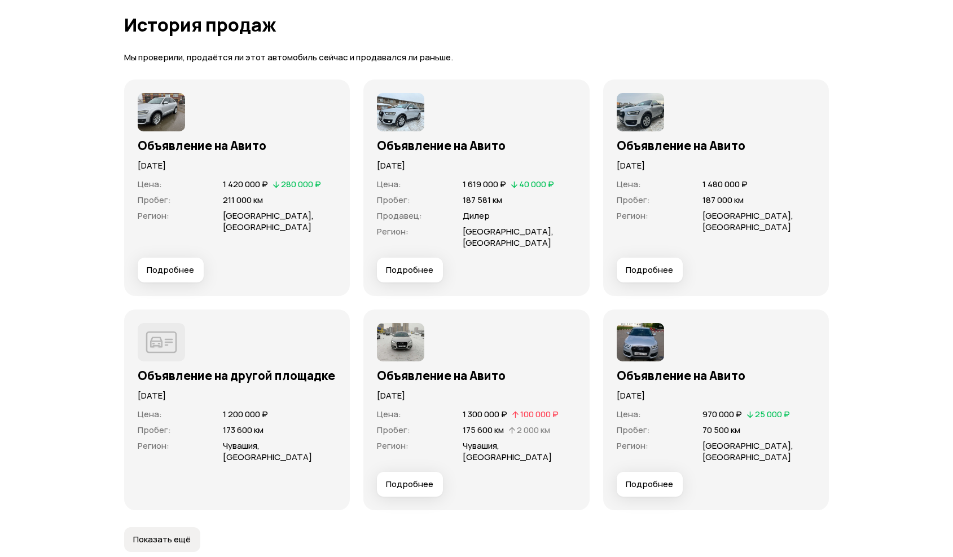
click at [424, 479] on span "Подробнее" at bounding box center [409, 484] width 47 height 11
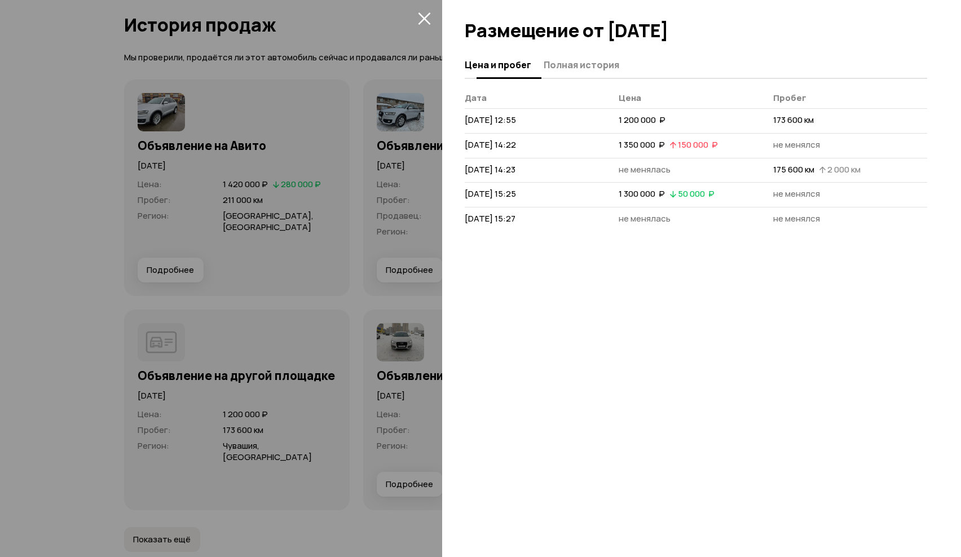
click at [588, 68] on span "Полная история" at bounding box center [582, 64] width 76 height 11
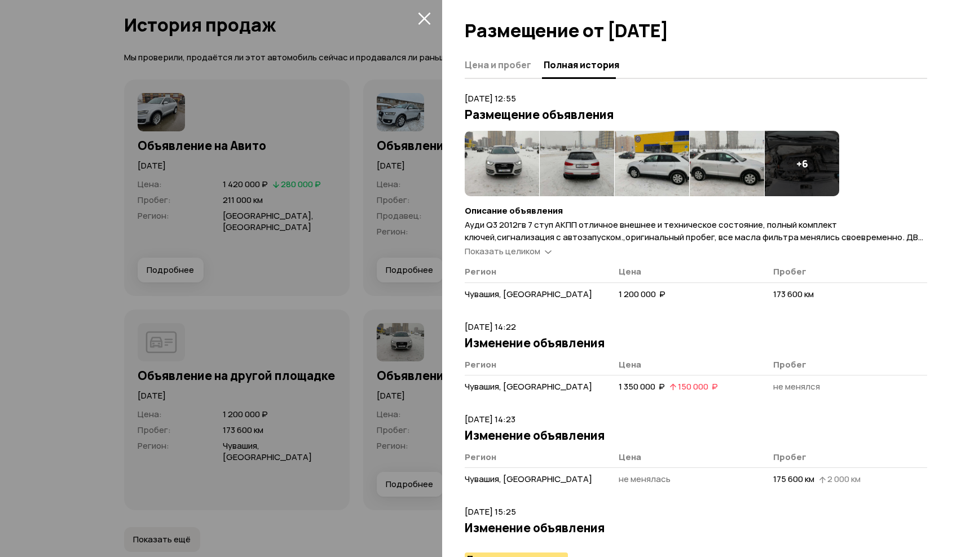
click at [483, 250] on span "Показать целиком" at bounding box center [503, 251] width 76 height 12
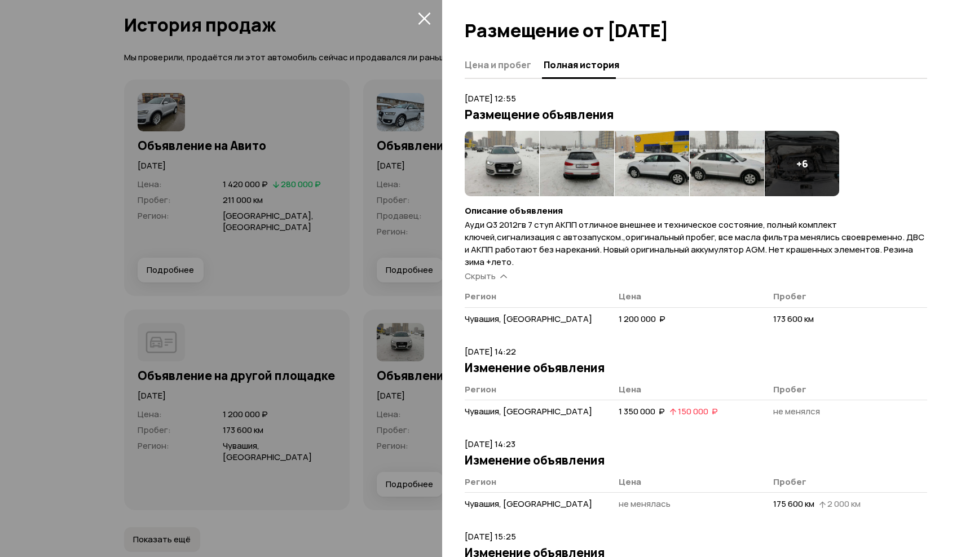
click at [516, 160] on img at bounding box center [502, 163] width 74 height 65
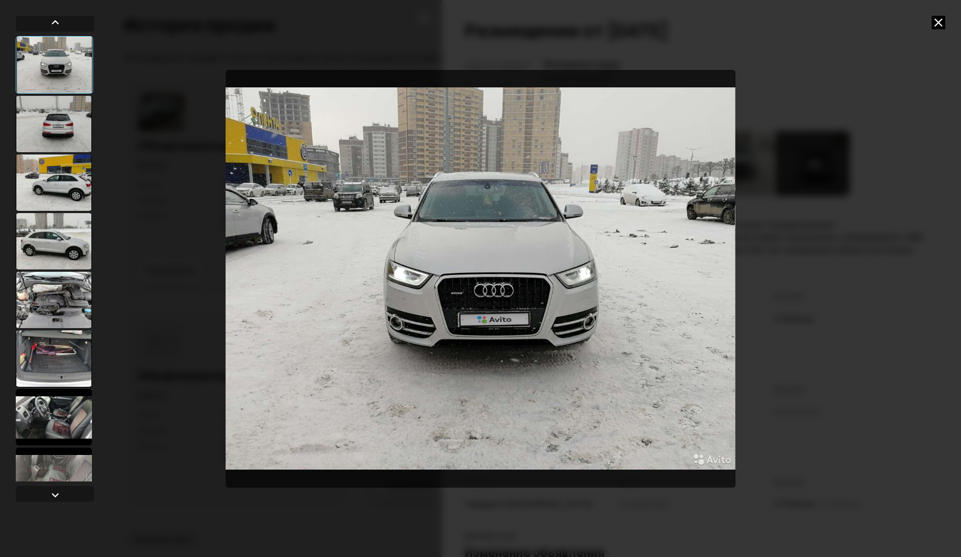
click at [52, 133] on div at bounding box center [54, 124] width 76 height 56
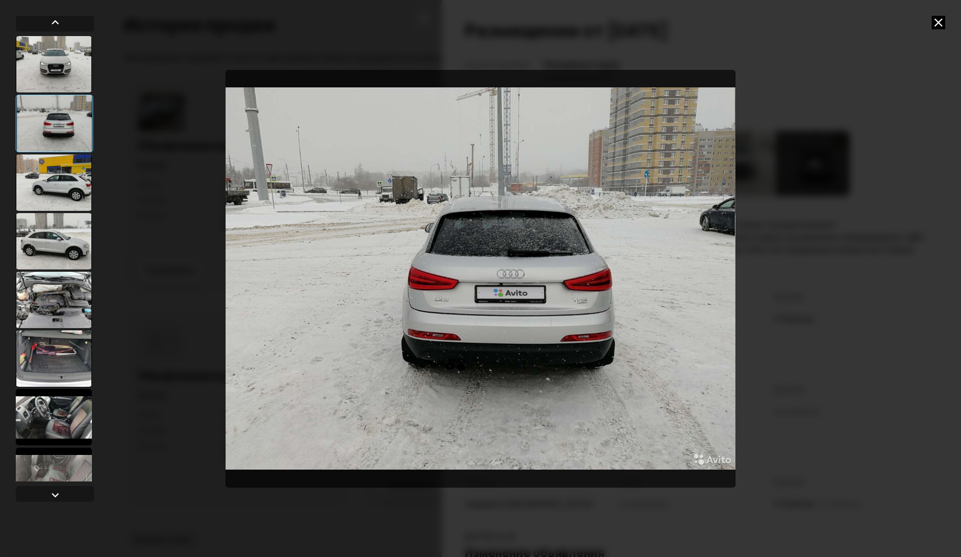
click at [54, 170] on div at bounding box center [54, 183] width 76 height 56
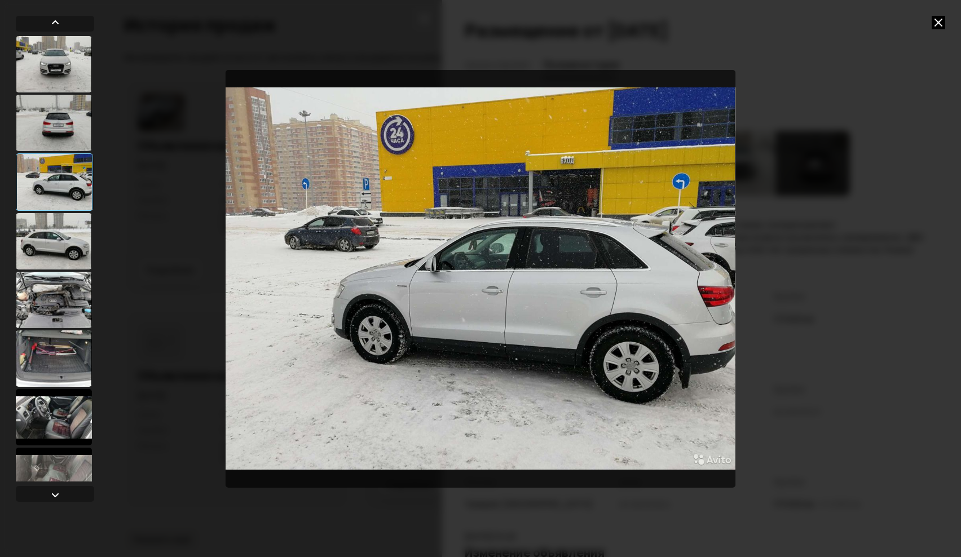
click at [51, 236] on div at bounding box center [54, 241] width 76 height 56
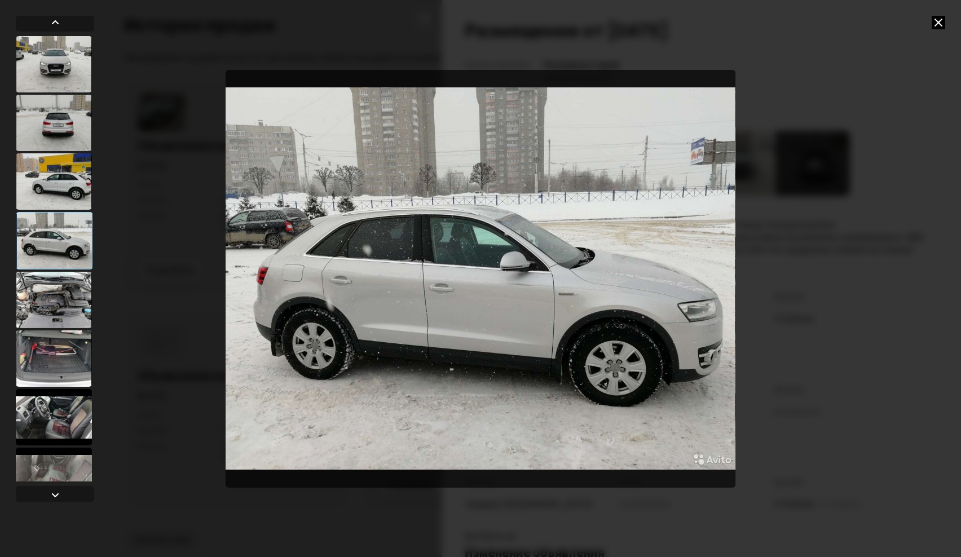
click at [49, 297] on div at bounding box center [54, 300] width 76 height 56
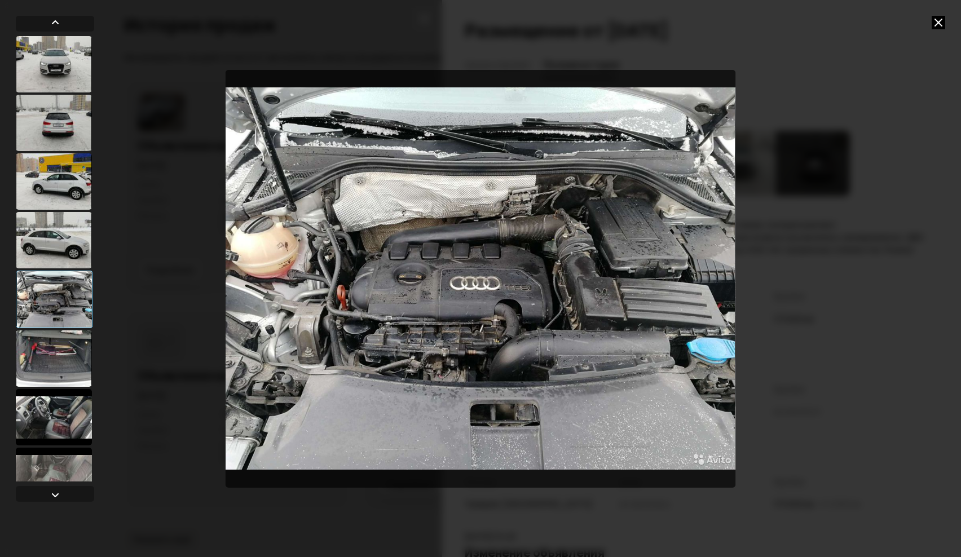
drag, startPoint x: 43, startPoint y: 375, endPoint x: 45, endPoint y: 381, distance: 5.9
click at [43, 376] on div at bounding box center [54, 358] width 76 height 56
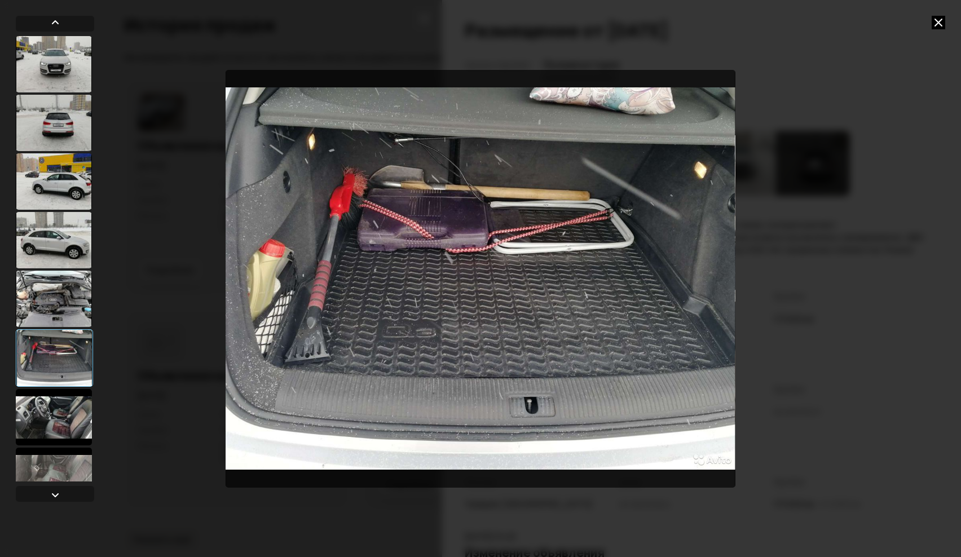
click at [55, 307] on div at bounding box center [54, 299] width 76 height 56
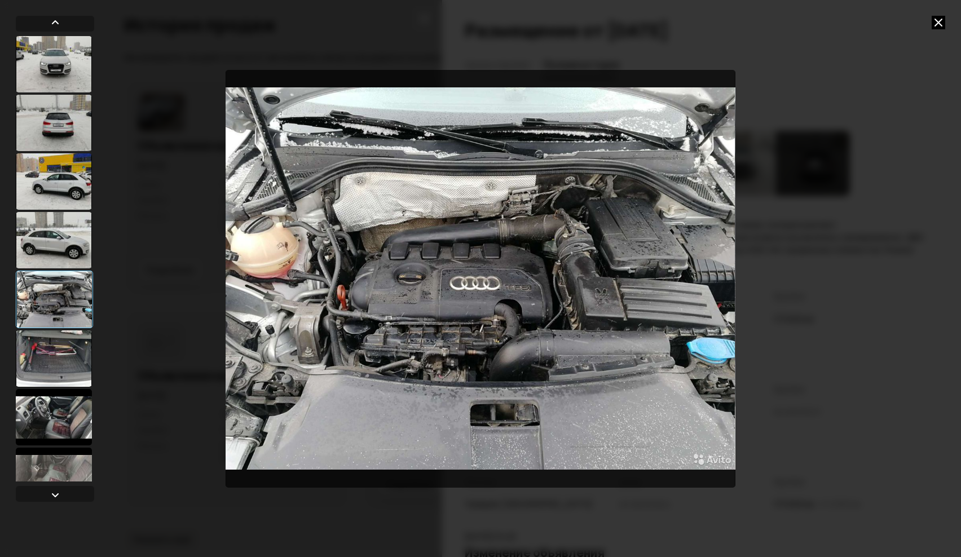
click at [51, 352] on div at bounding box center [54, 358] width 76 height 56
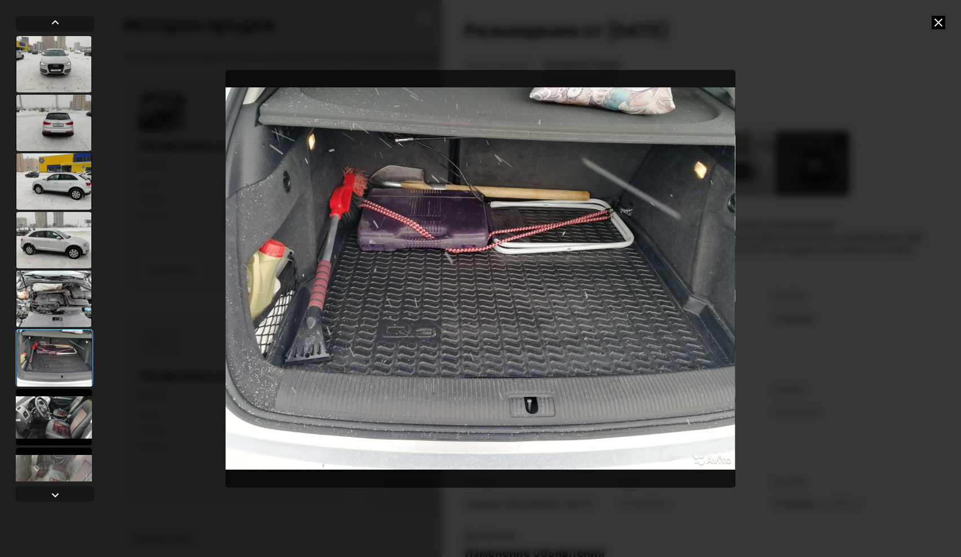
click at [41, 415] on div at bounding box center [54, 417] width 76 height 56
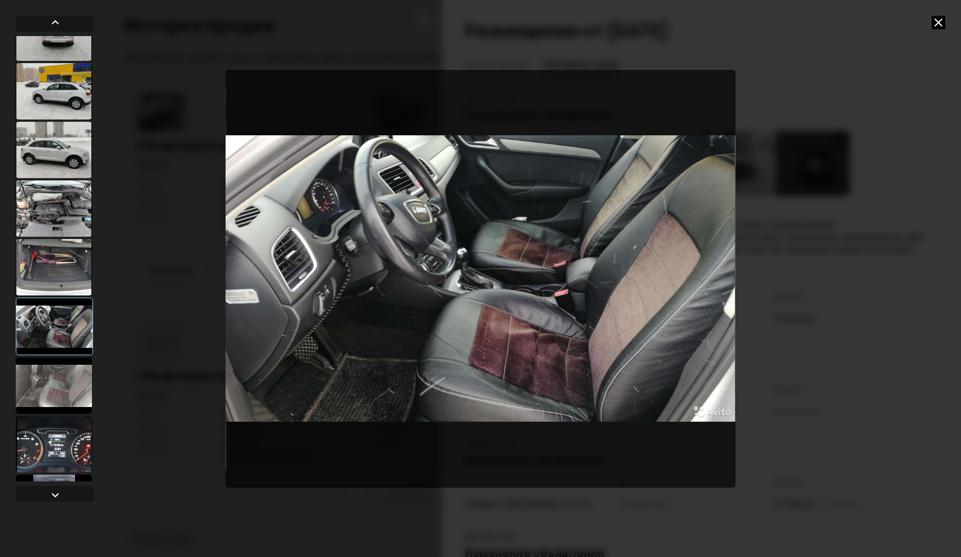
scroll to position [113, 0]
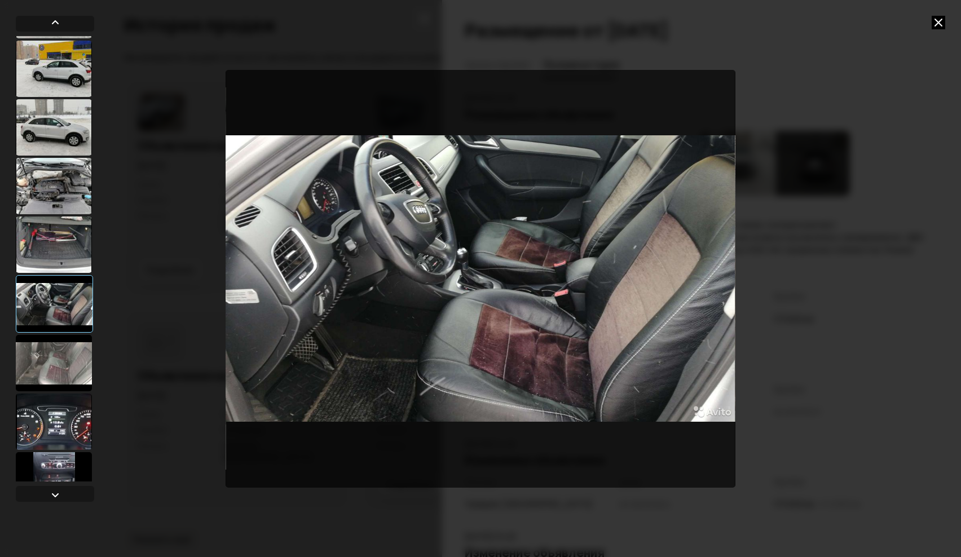
click at [50, 368] on div at bounding box center [54, 363] width 76 height 56
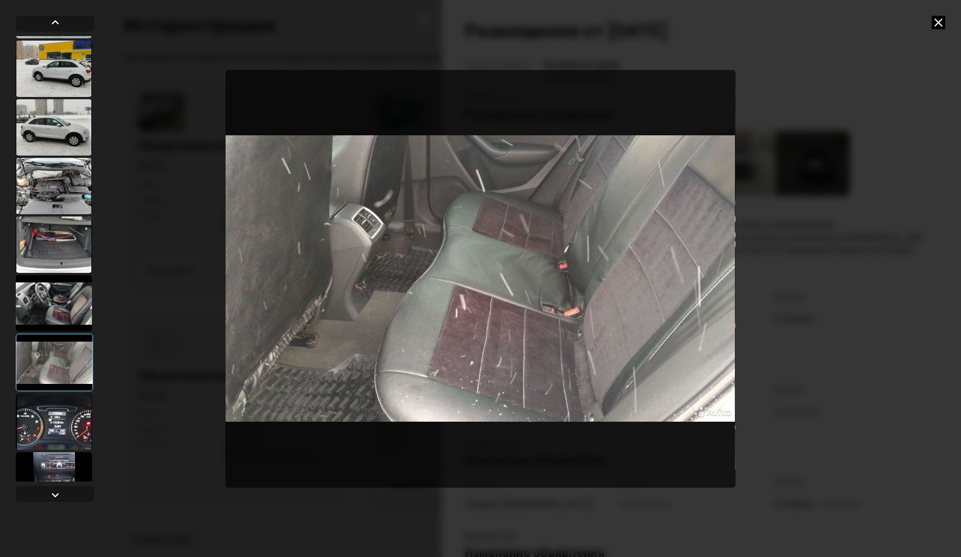
click at [57, 421] on div at bounding box center [54, 422] width 76 height 56
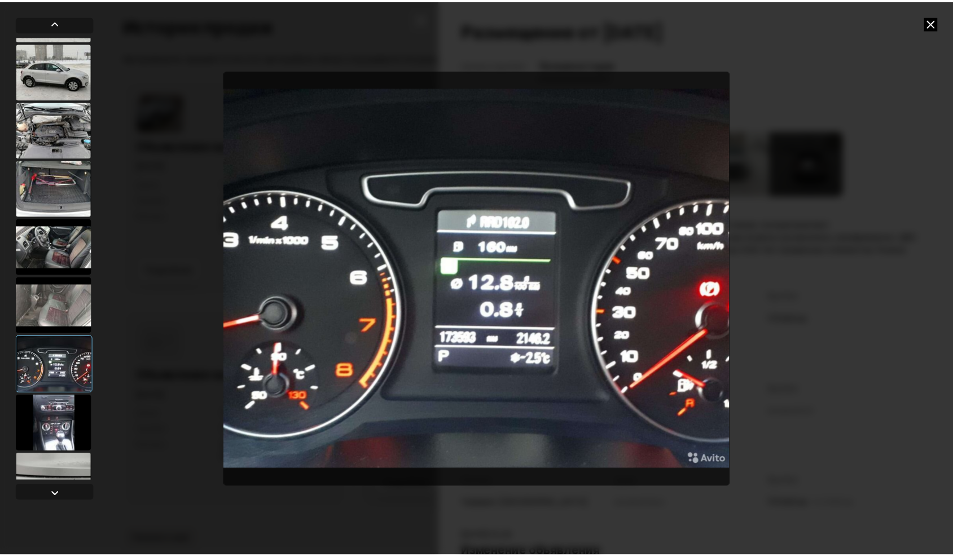
scroll to position [201, 0]
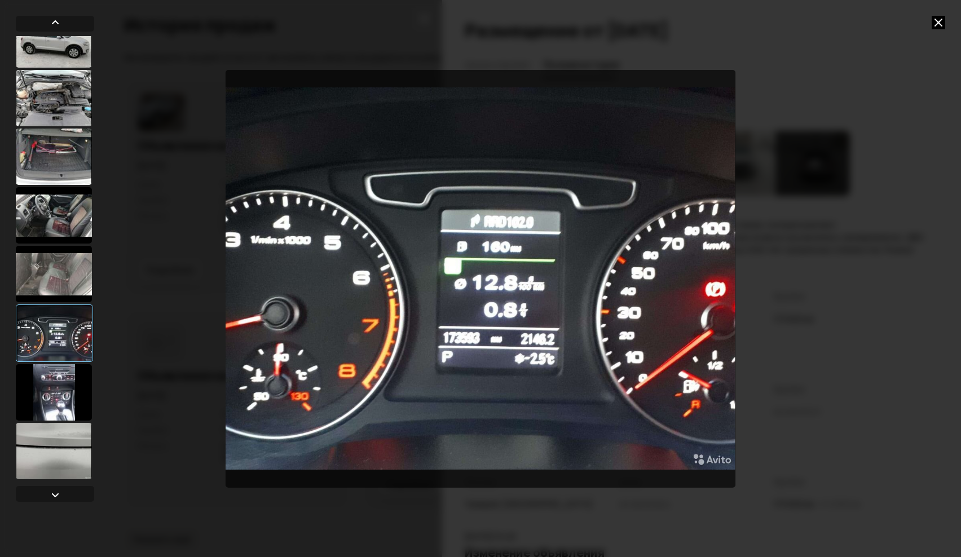
click at [54, 383] on div at bounding box center [54, 392] width 76 height 56
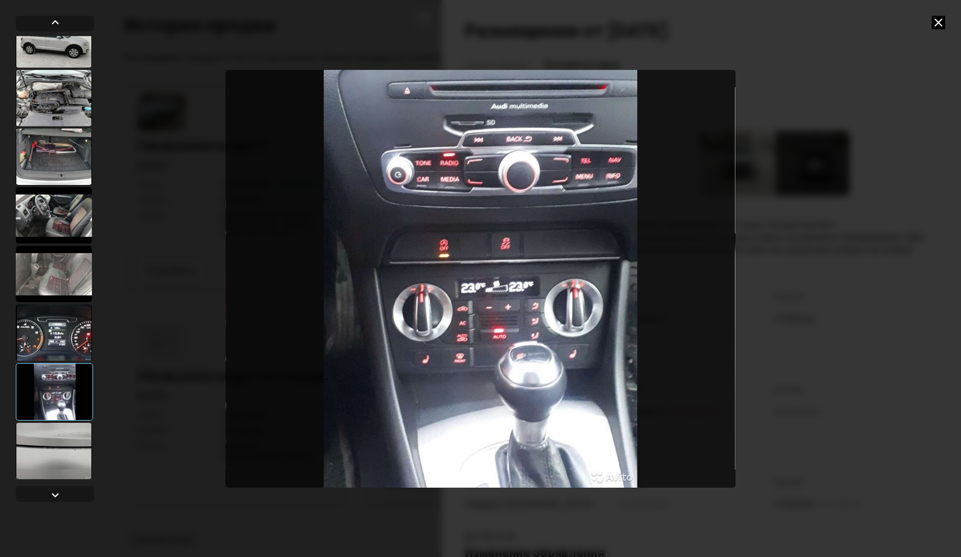
click at [64, 453] on div at bounding box center [54, 451] width 76 height 56
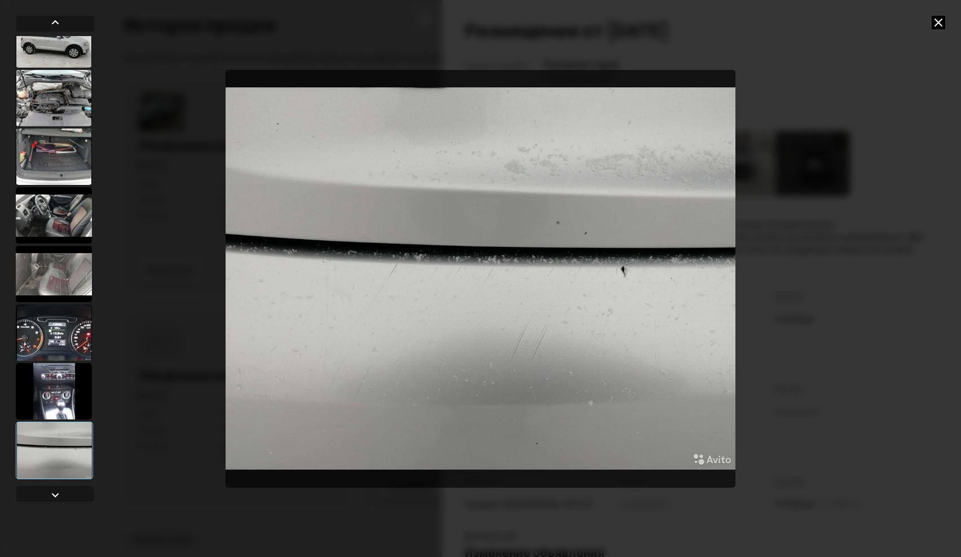
click at [67, 386] on div at bounding box center [54, 391] width 76 height 56
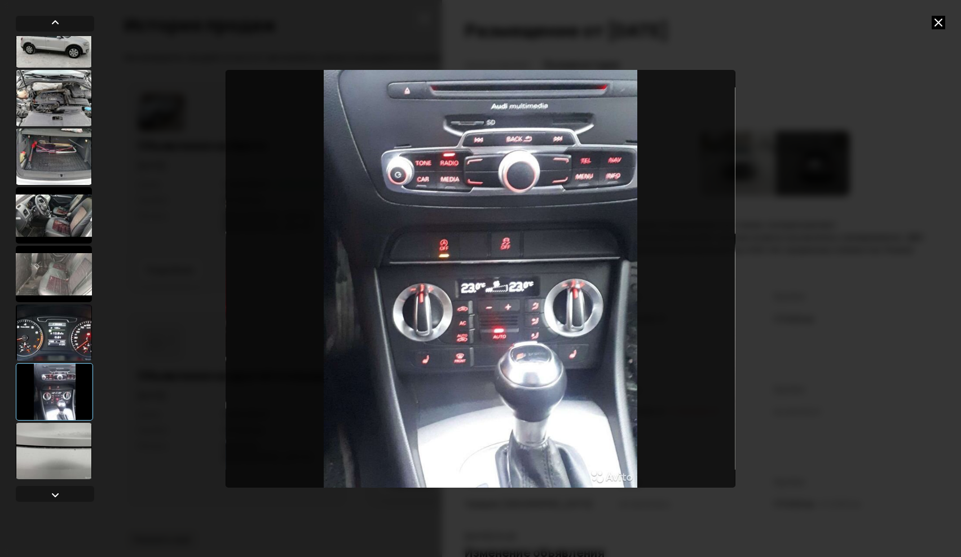
click at [940, 18] on icon at bounding box center [939, 23] width 14 height 14
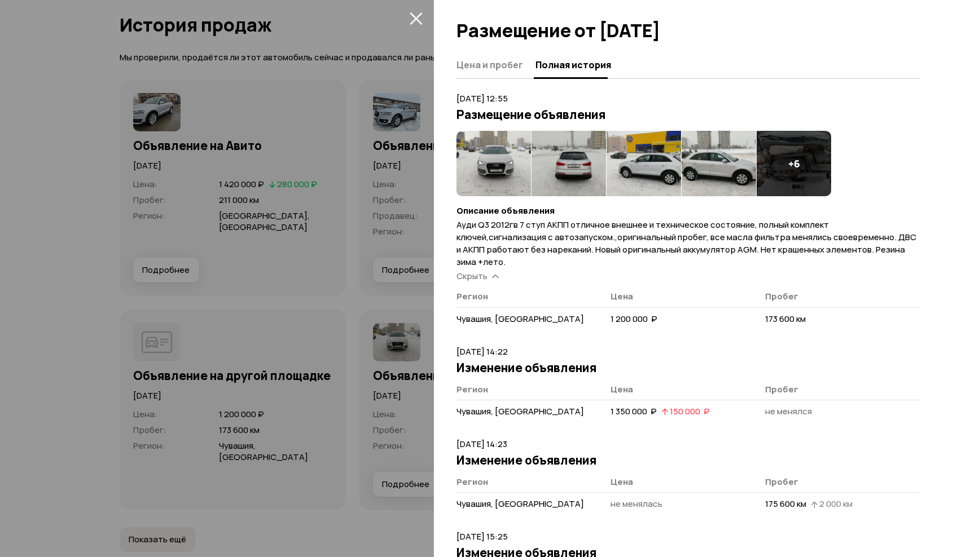
click at [277, 270] on div at bounding box center [476, 278] width 953 height 557
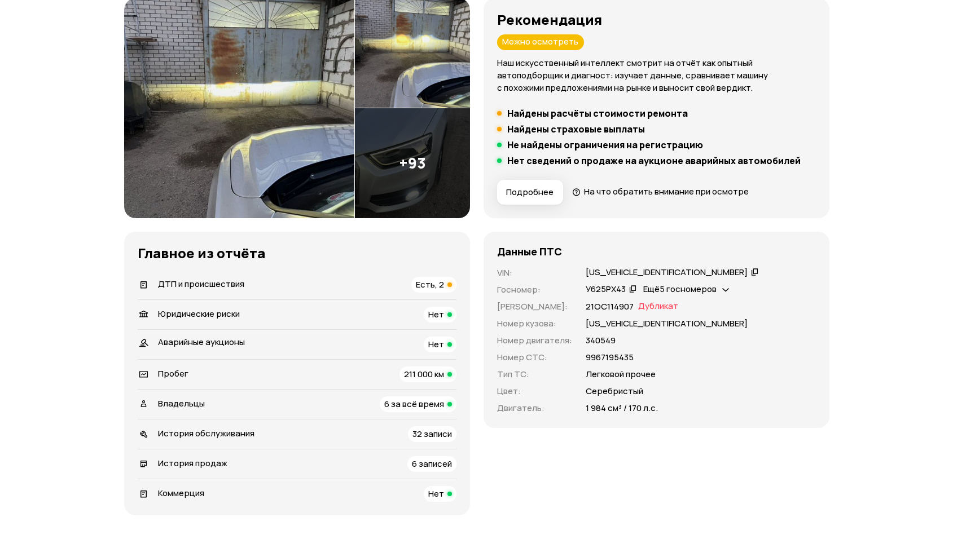
scroll to position [0, 0]
